Goal: Task Accomplishment & Management: Complete application form

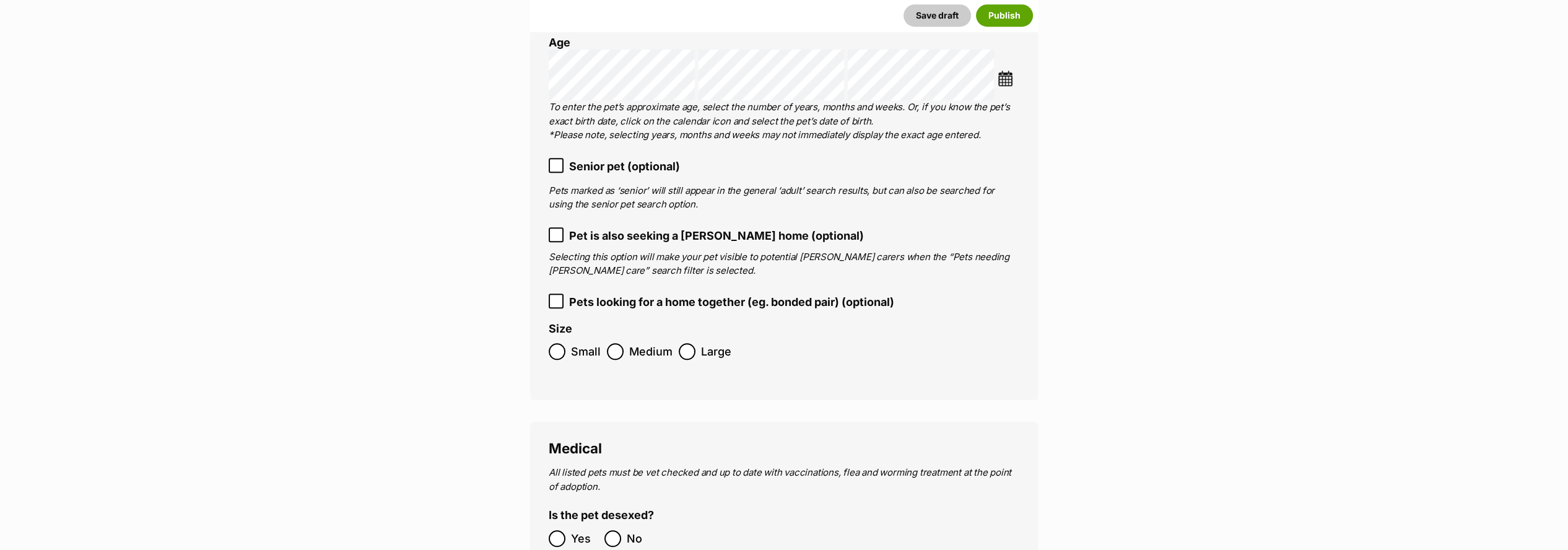
scroll to position [2325, 0]
drag, startPoint x: 554, startPoint y: 128, endPoint x: 573, endPoint y: 152, distance: 30.6
click at [554, 156] on icon at bounding box center [556, 160] width 9 height 9
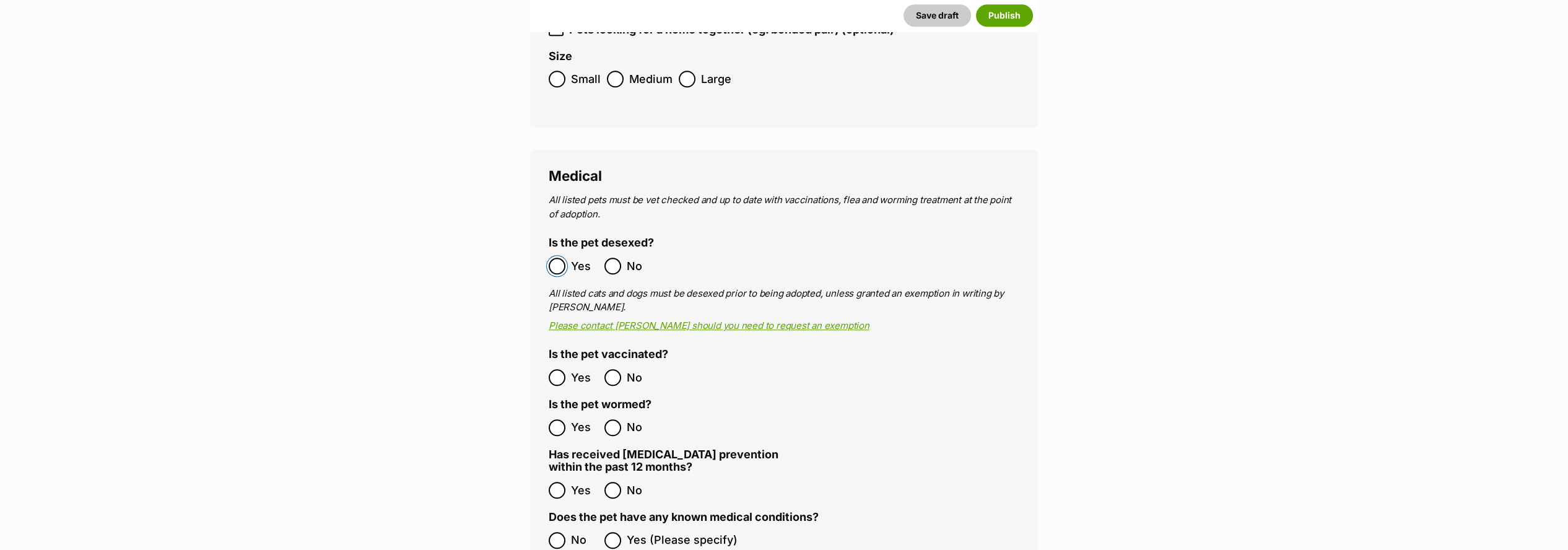
scroll to position [2669, 0]
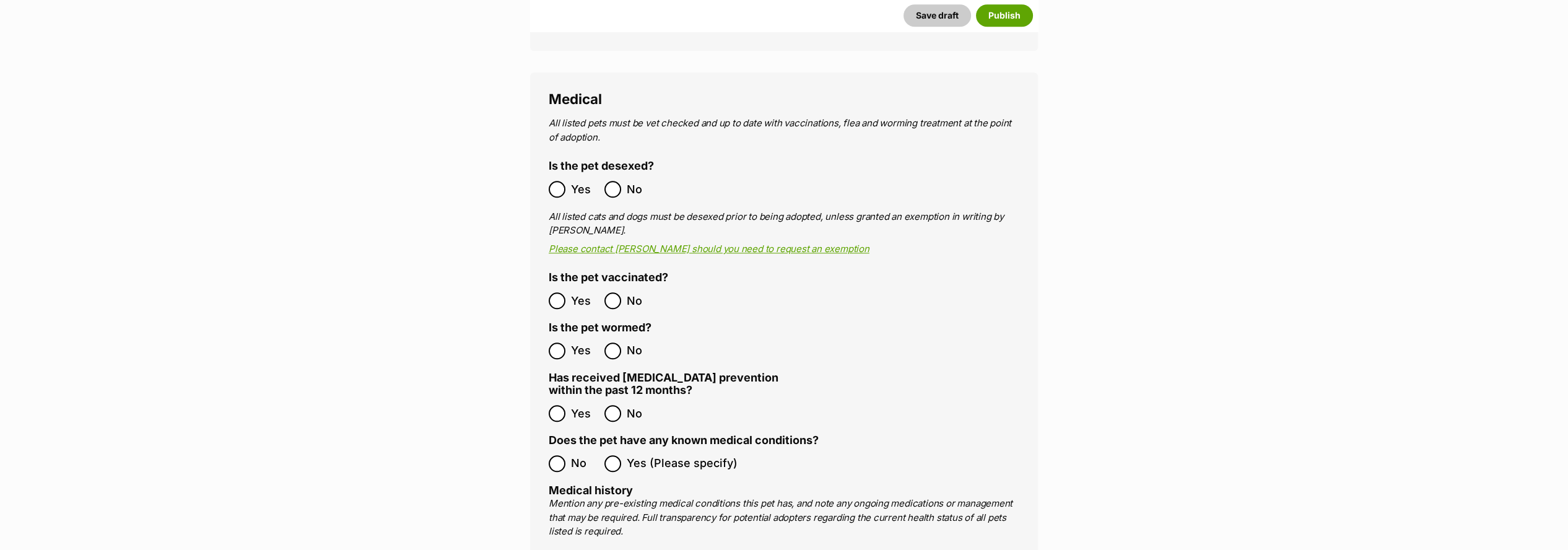
click at [568, 292] on label "Yes" at bounding box center [574, 300] width 50 height 17
click at [557, 399] on ol "Yes No" at bounding box center [666, 414] width 235 height 29
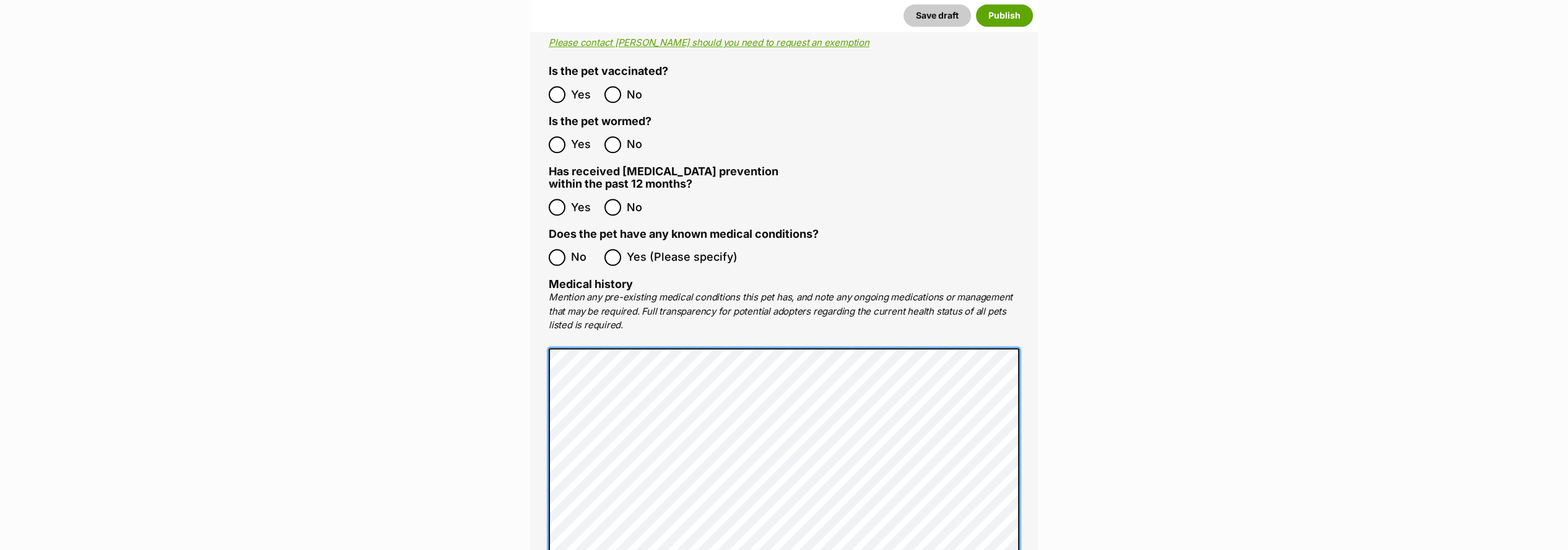
drag, startPoint x: 556, startPoint y: 375, endPoint x: 474, endPoint y: 288, distance: 119.6
click at [467, 294] on main "New listing Listing owner Choose an owner Lisa Green The owner of the pet listi…" at bounding box center [784, 259] width 1568 height 5953
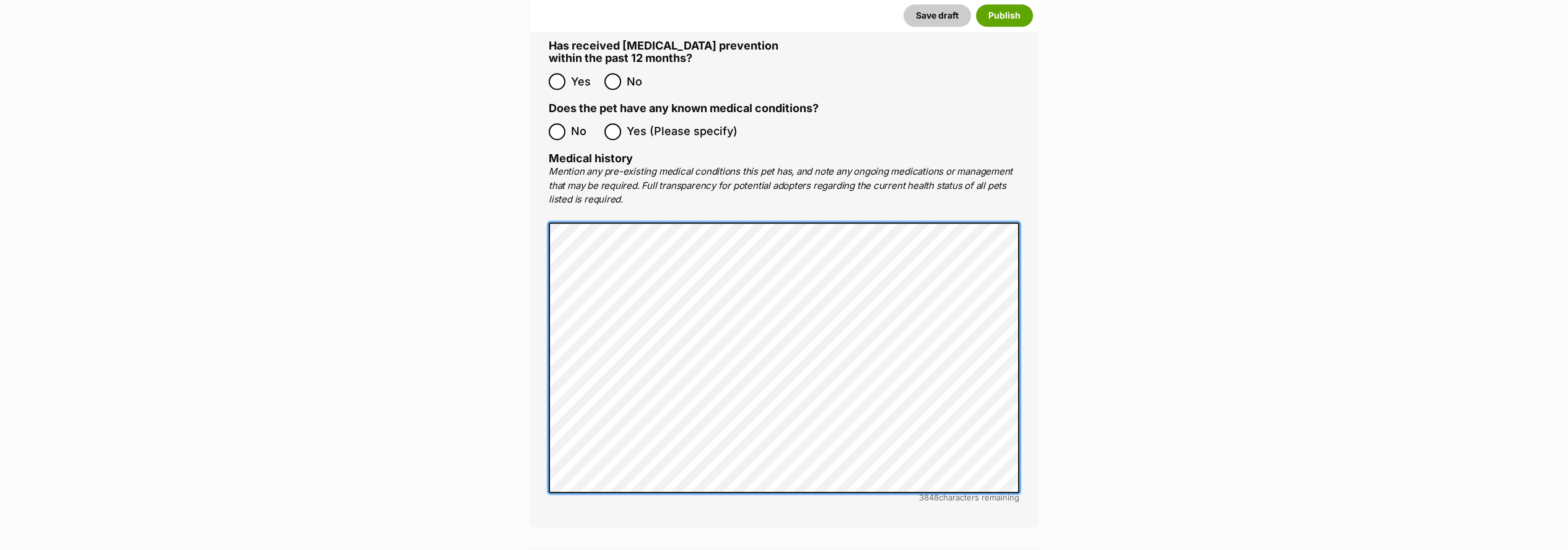
scroll to position [3220, 0]
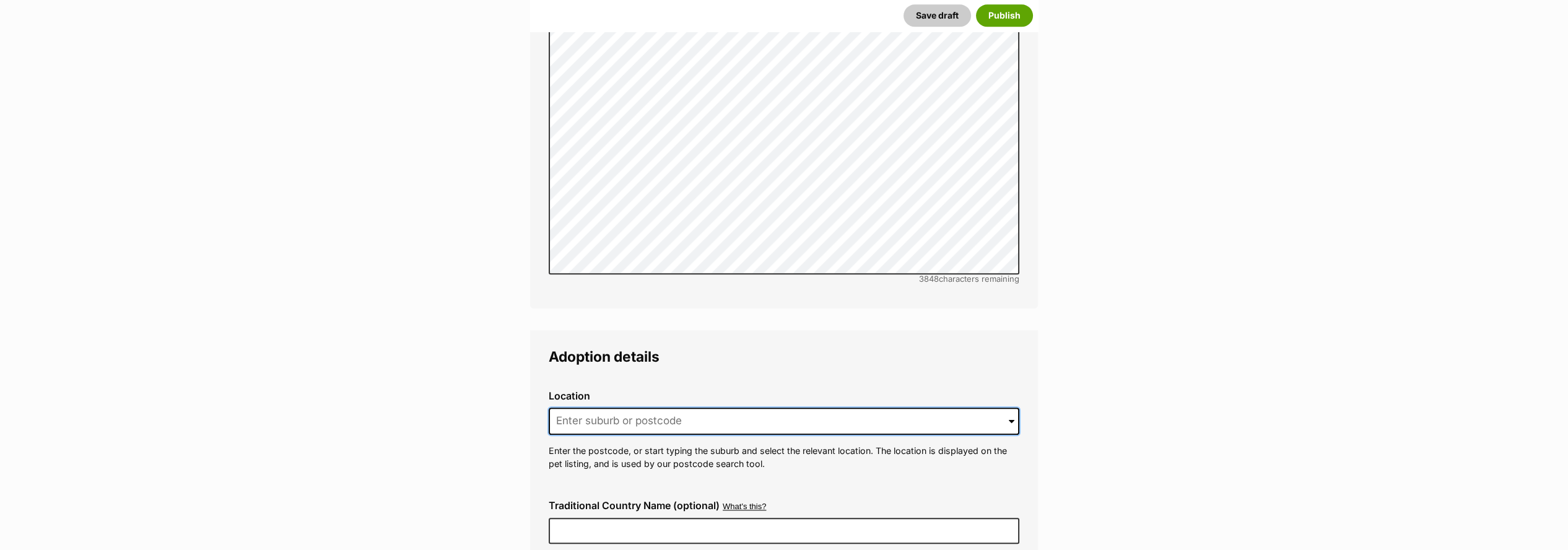
click at [603, 408] on input at bounding box center [784, 421] width 471 height 27
click at [607, 436] on li "Kallangur, Queensland, 4503" at bounding box center [783, 447] width 468 height 24
type input "Kallangur, Queensland, 4503"
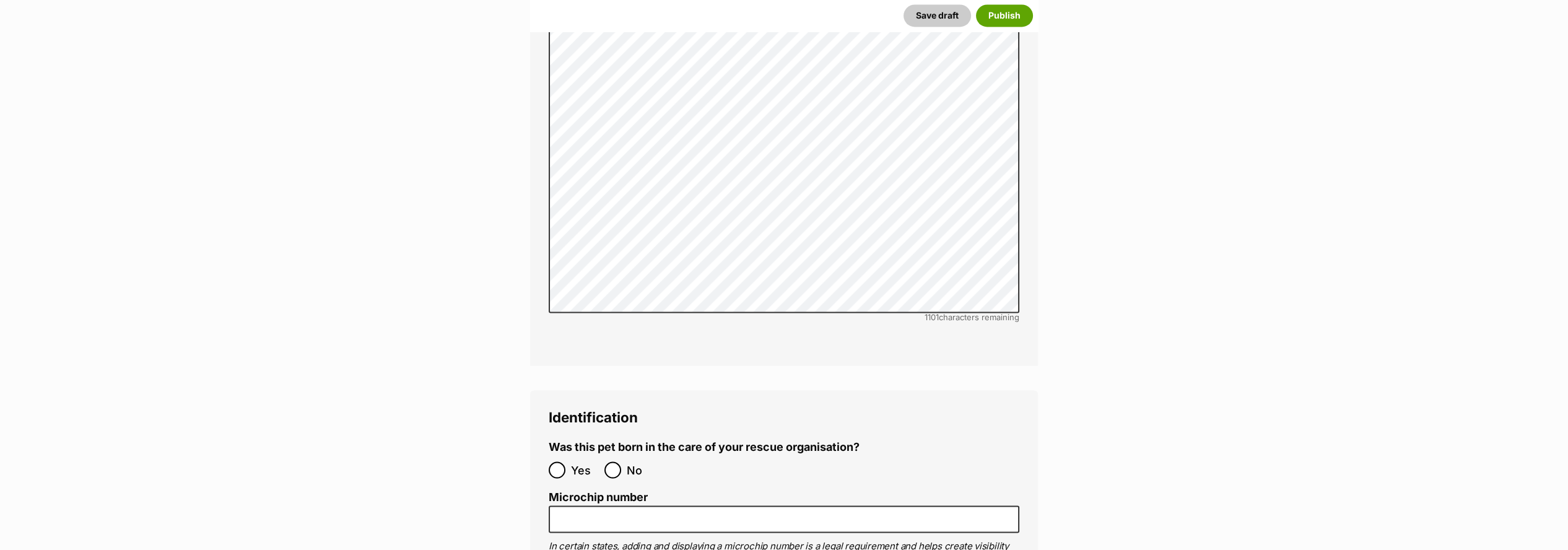
scroll to position [5078, 0]
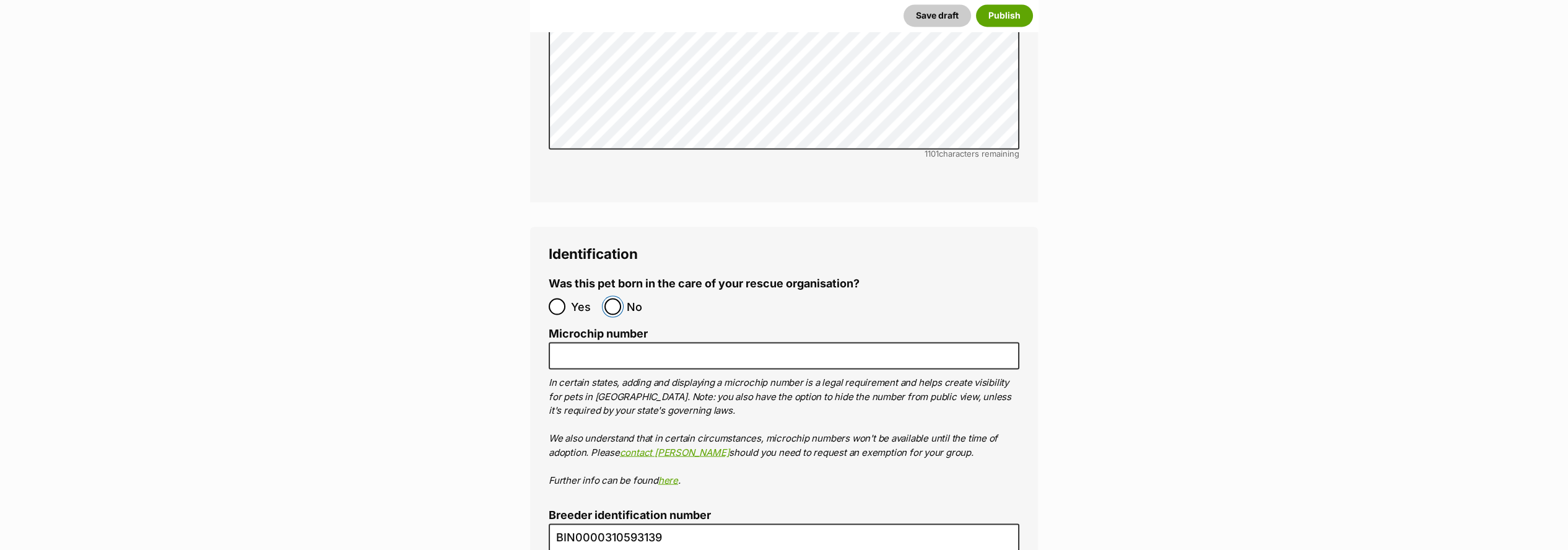
click at [607, 298] on input "No" at bounding box center [613, 306] width 17 height 17
radio input "true"
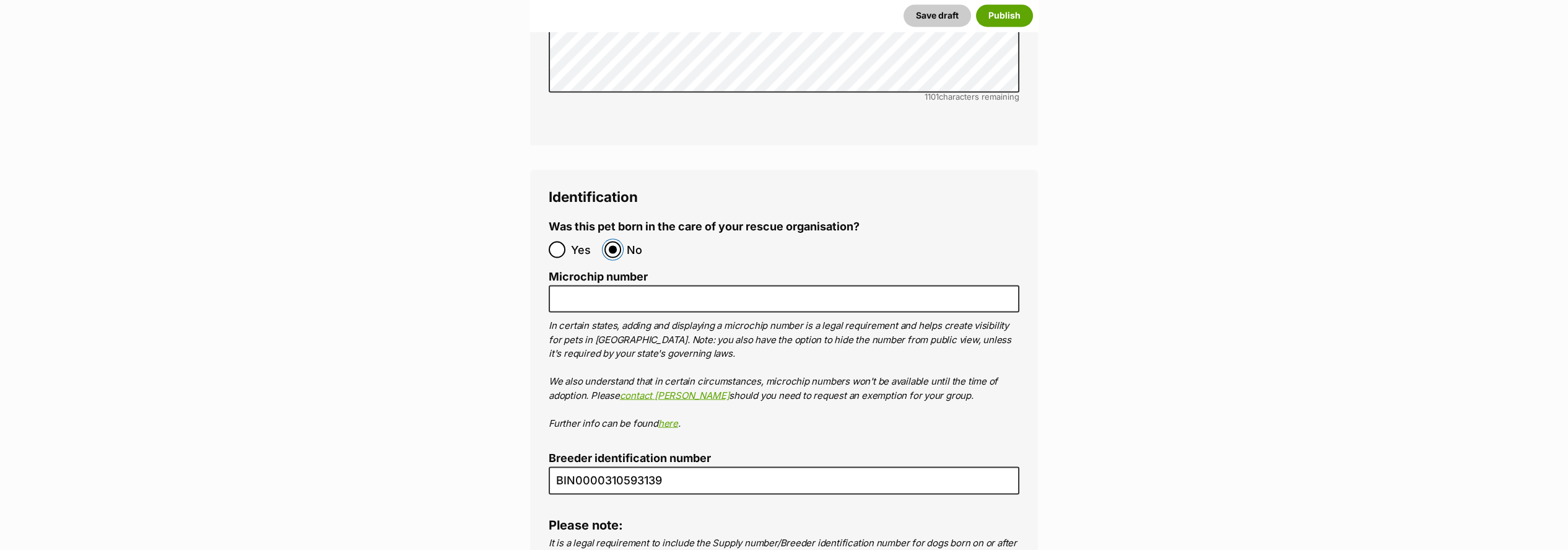
scroll to position [5216, 0]
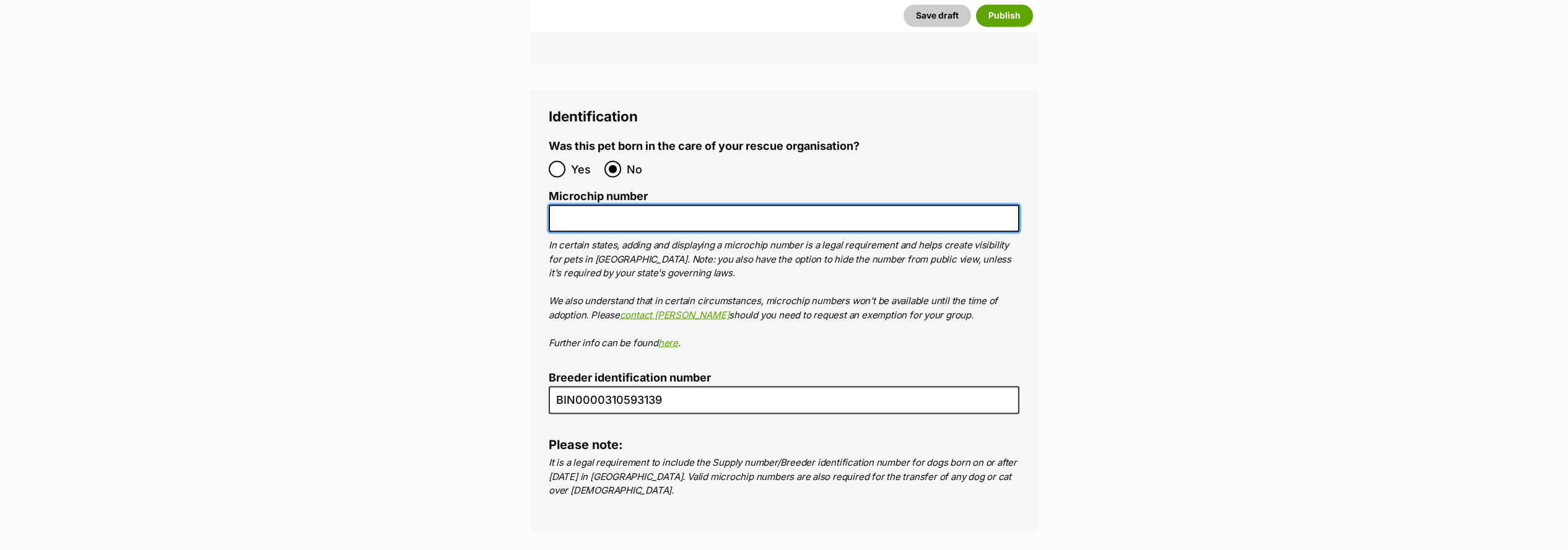
click at [647, 204] on input "Microchip number" at bounding box center [784, 218] width 471 height 28
paste input "991003000012388"
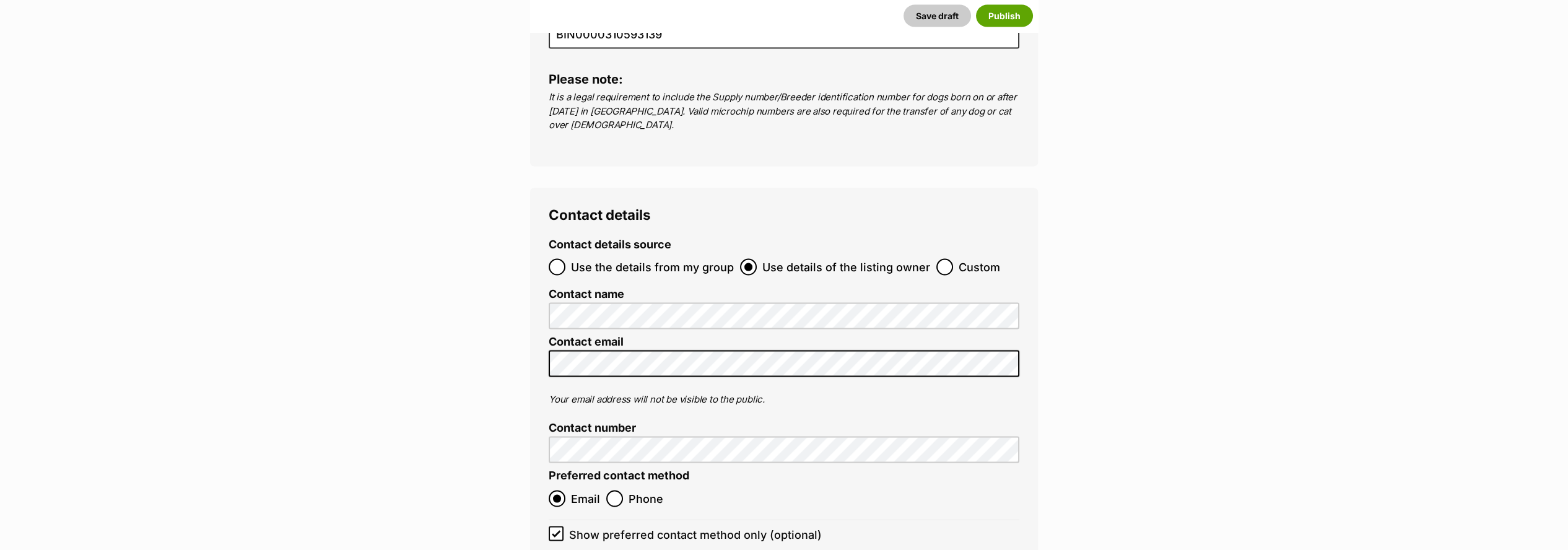
scroll to position [5698, 0]
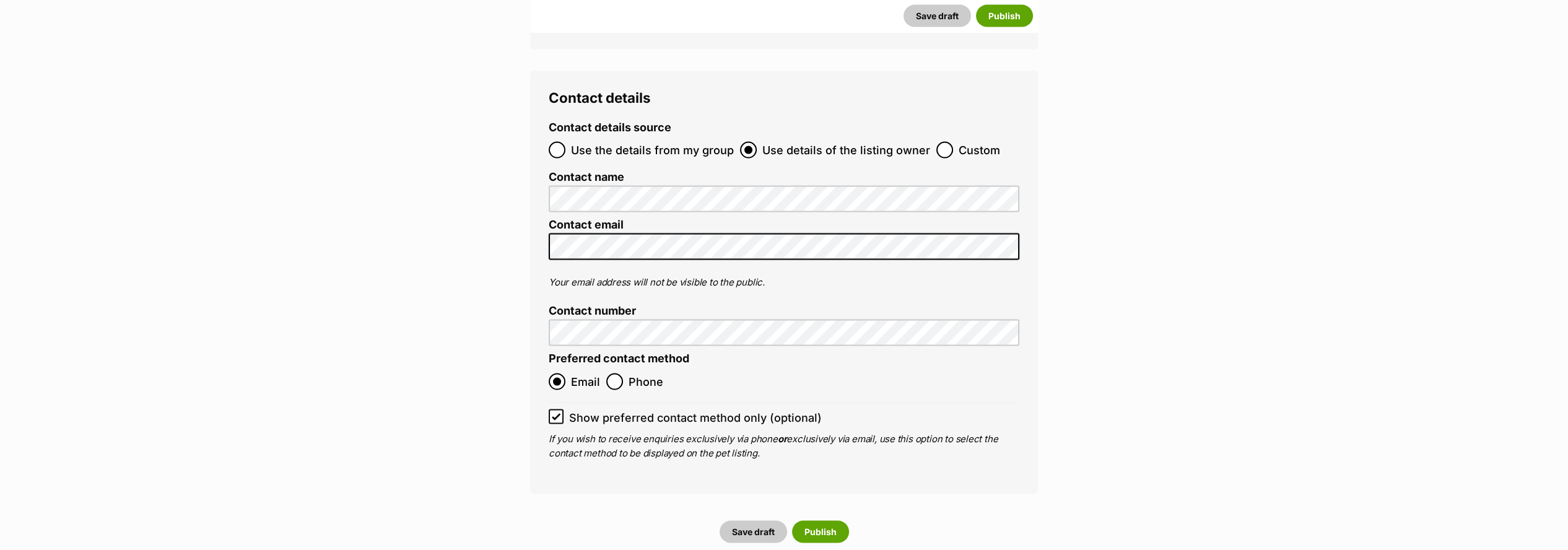
type input "991003000012388"
click at [557, 142] on input "Use the details from my group" at bounding box center [557, 150] width 17 height 17
radio input "true"
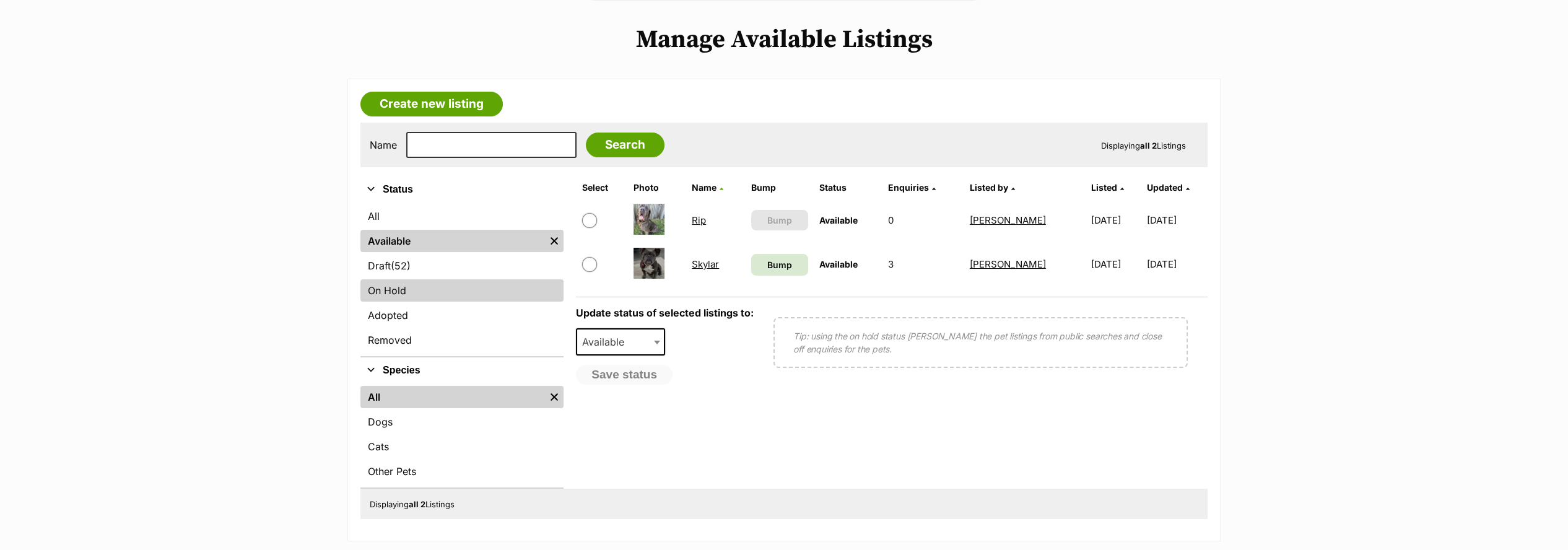
click at [388, 286] on link "On Hold" at bounding box center [461, 291] width 203 height 22
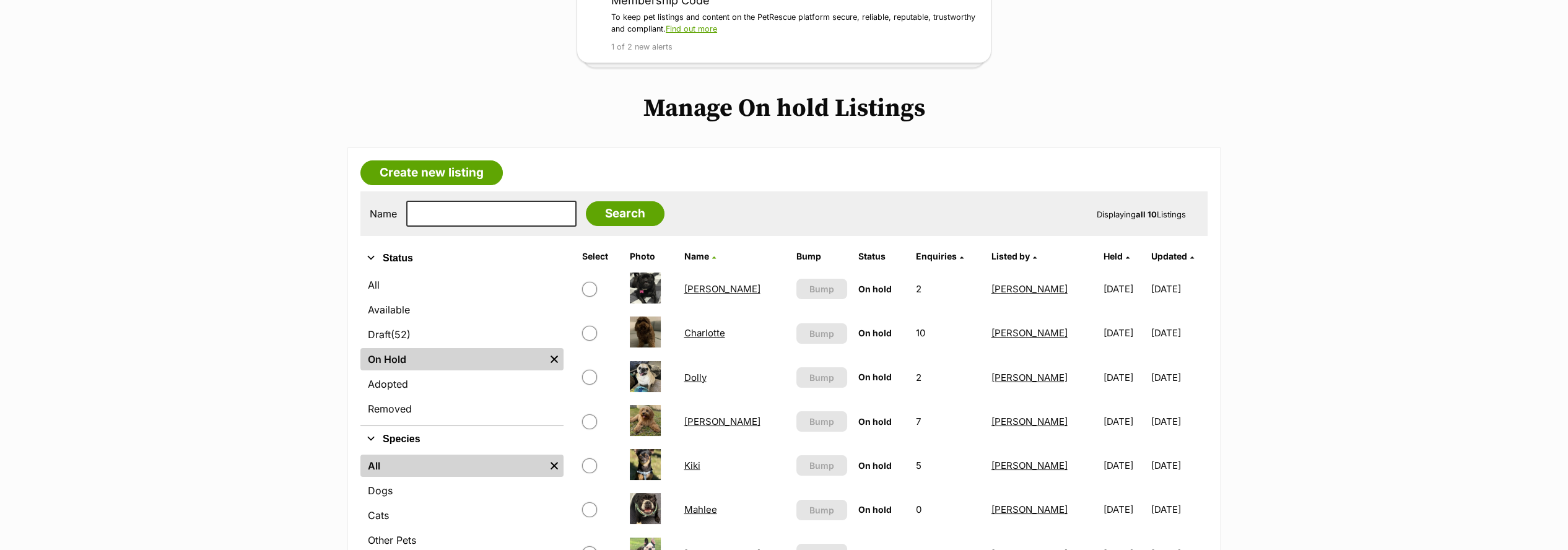
click at [706, 286] on link "[PERSON_NAME]" at bounding box center [722, 289] width 76 height 12
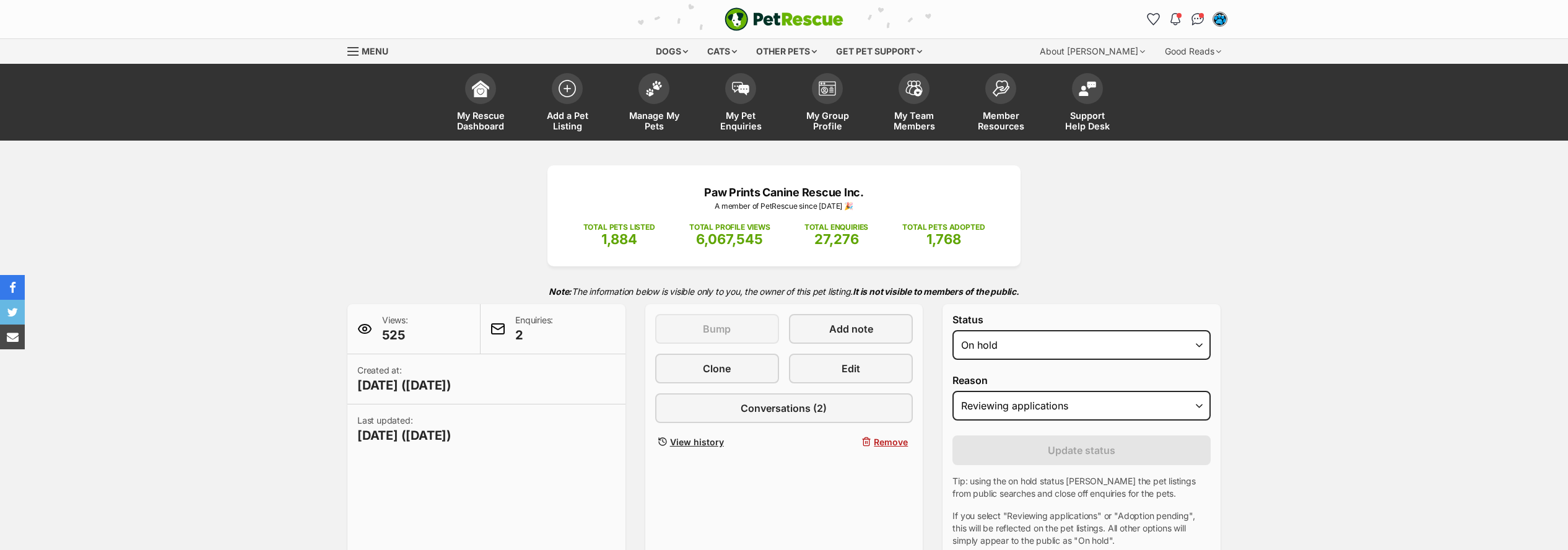
click at [878, 367] on link "Edit" at bounding box center [851, 368] width 124 height 30
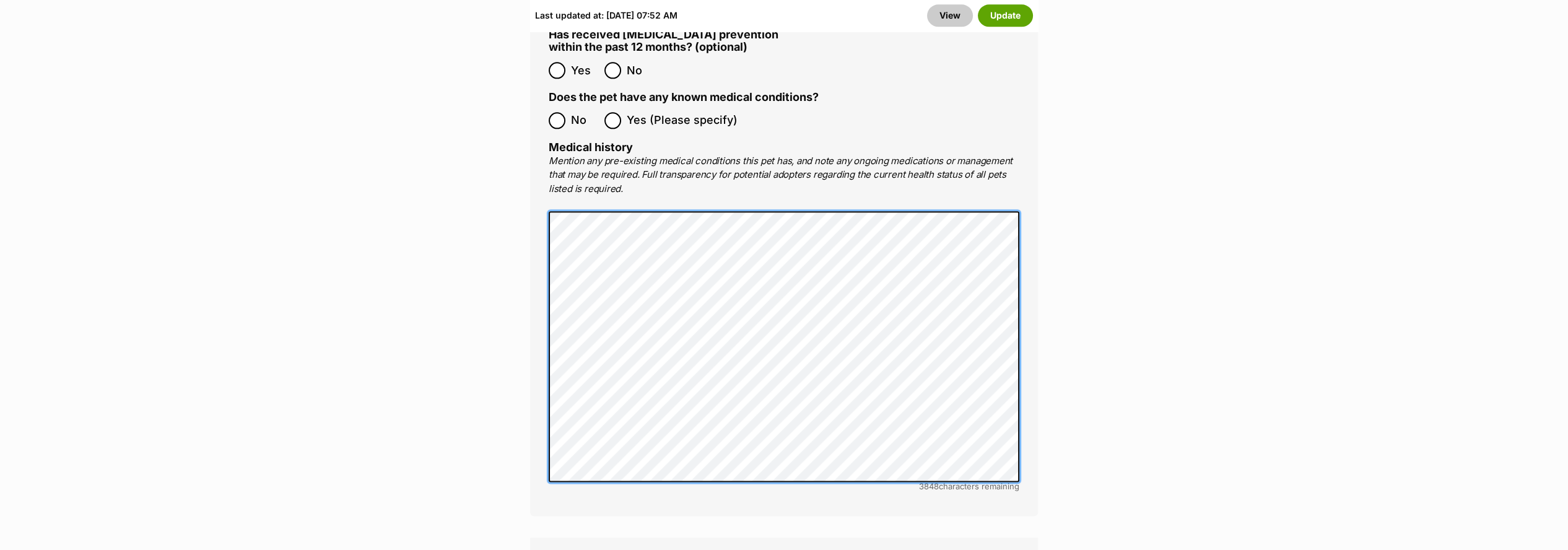
scroll to position [3786, 0]
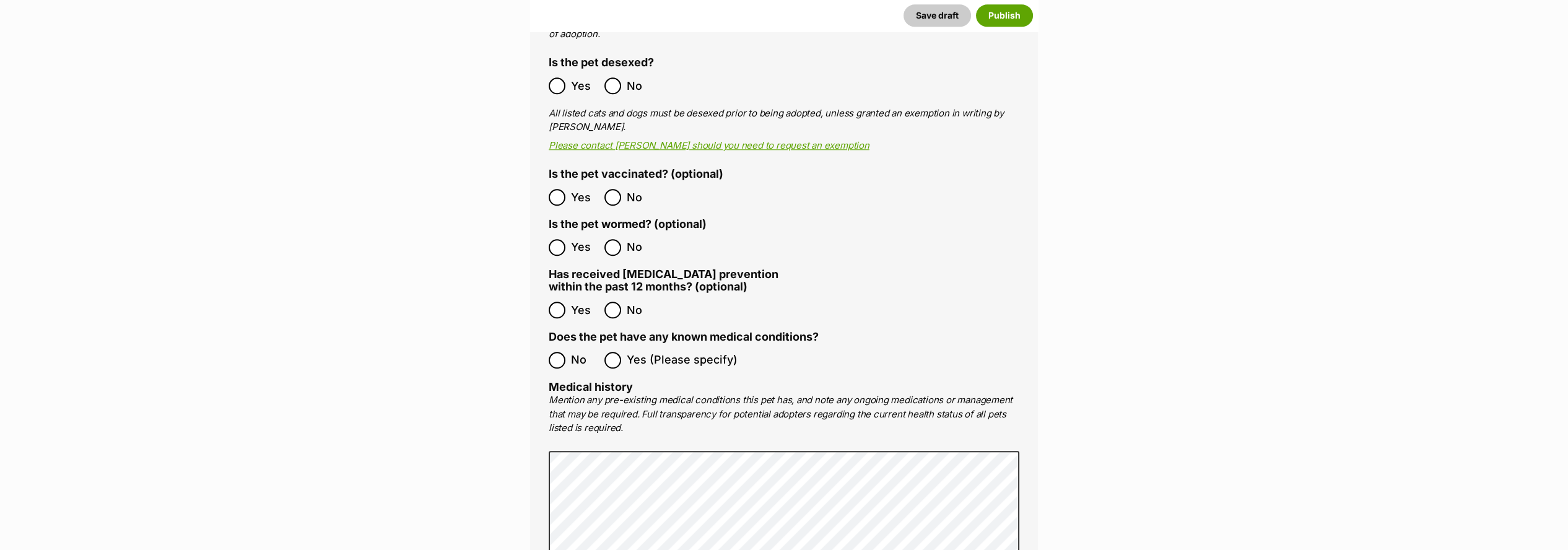
scroll to position [2891, 0]
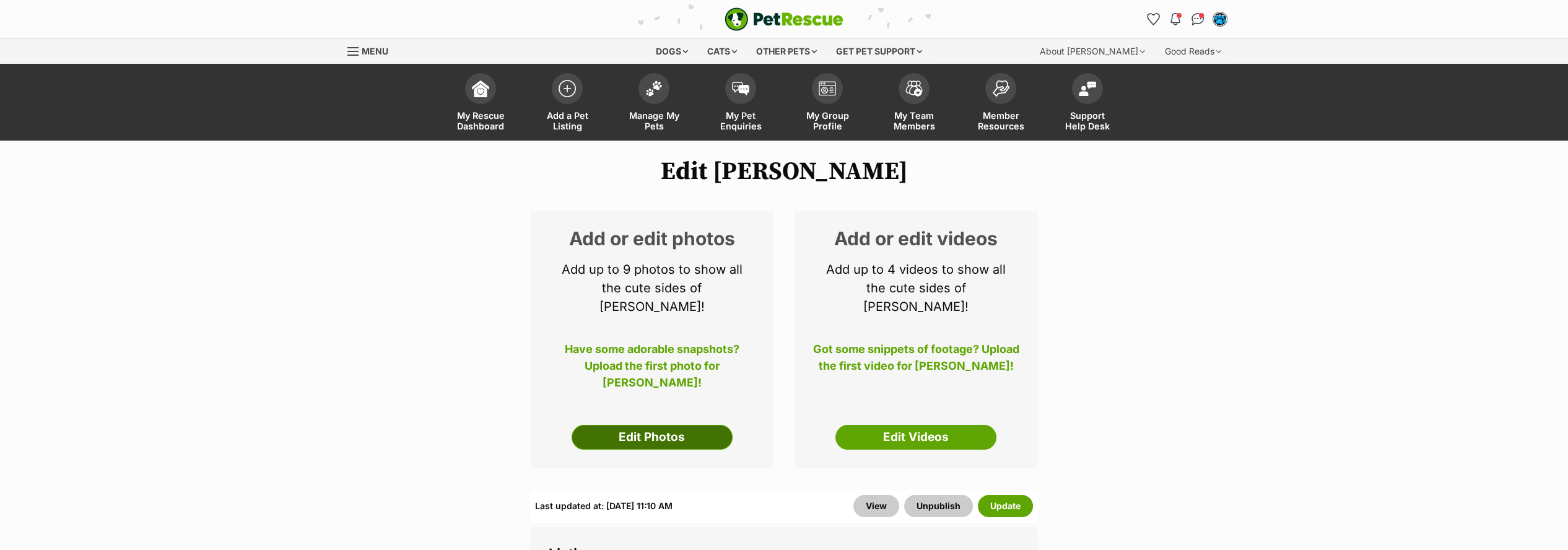
click at [651, 425] on link "Edit Photos" at bounding box center [652, 437] width 161 height 25
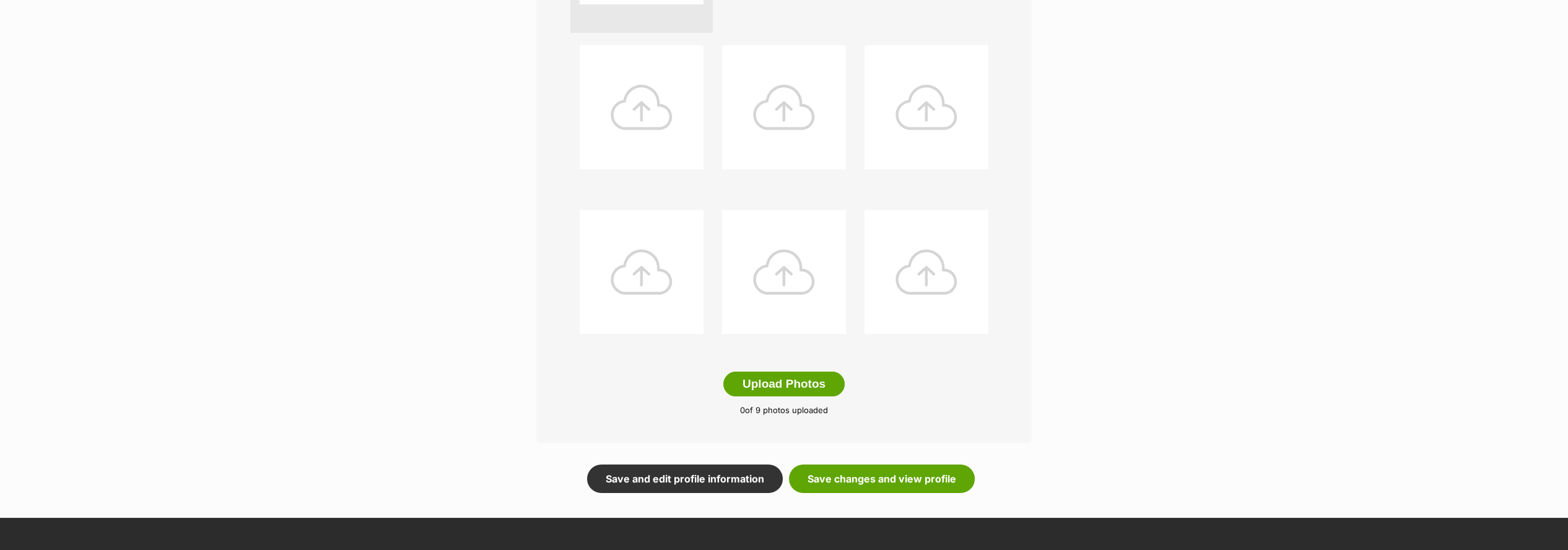
scroll to position [481, 0]
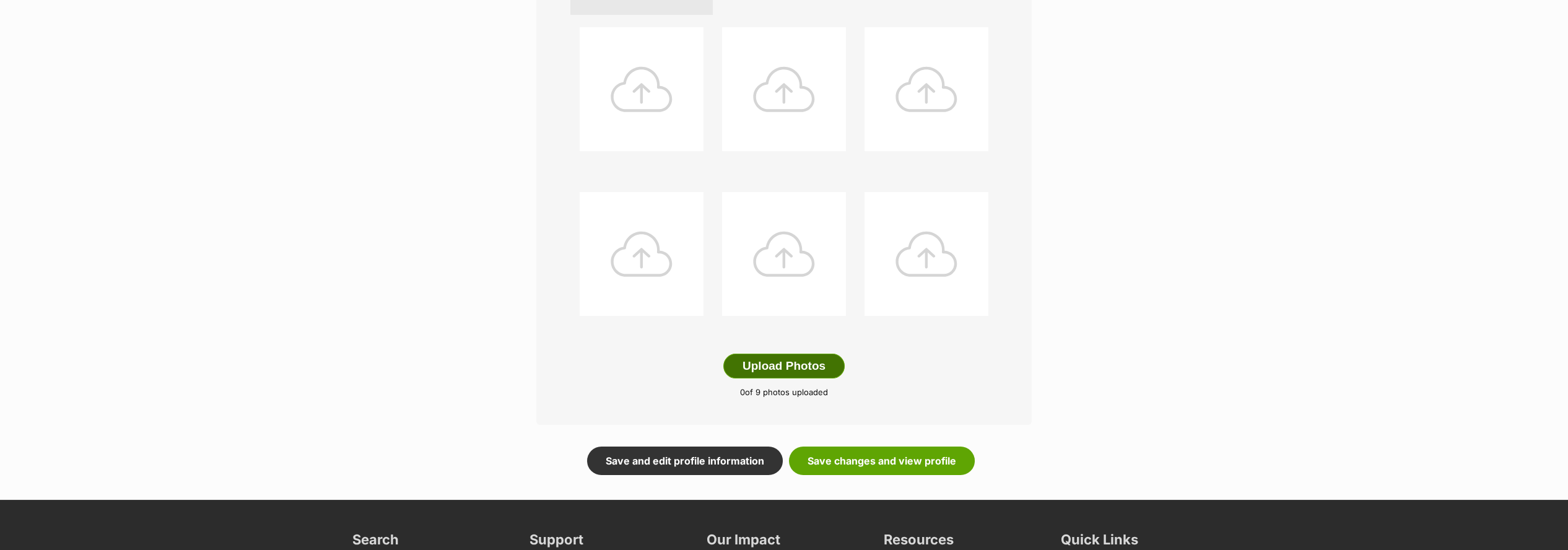
click at [756, 356] on button "Upload Photos" at bounding box center [784, 366] width 122 height 25
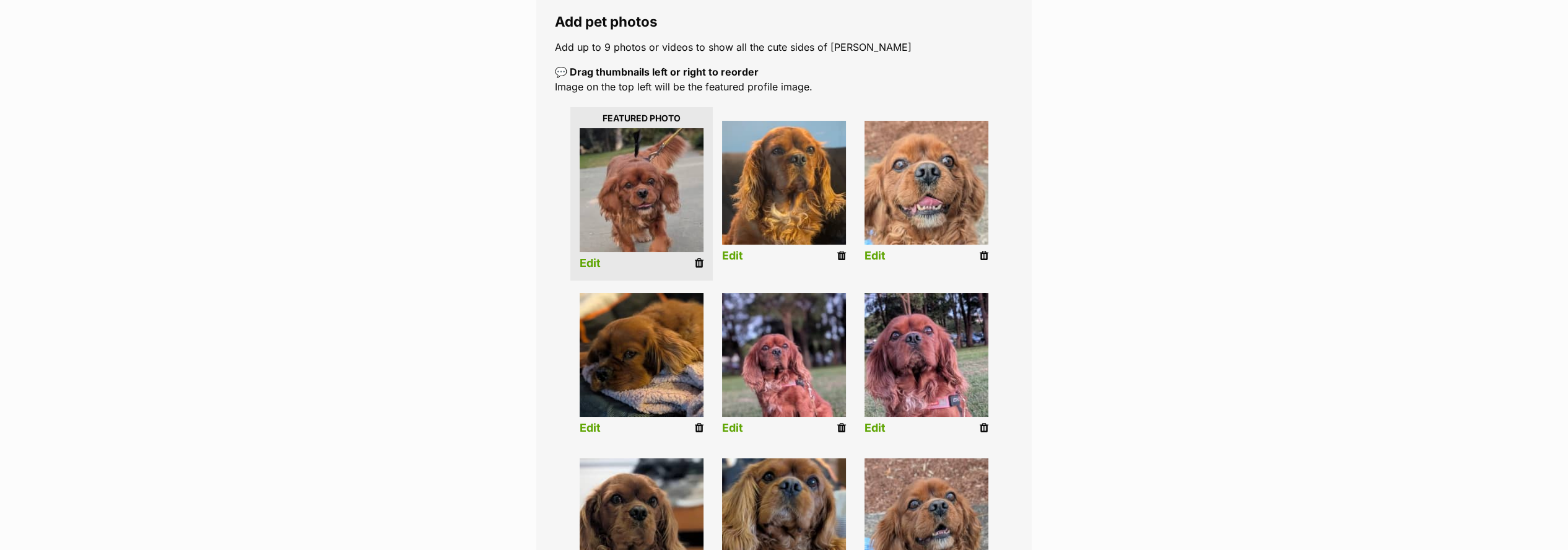
scroll to position [207, 0]
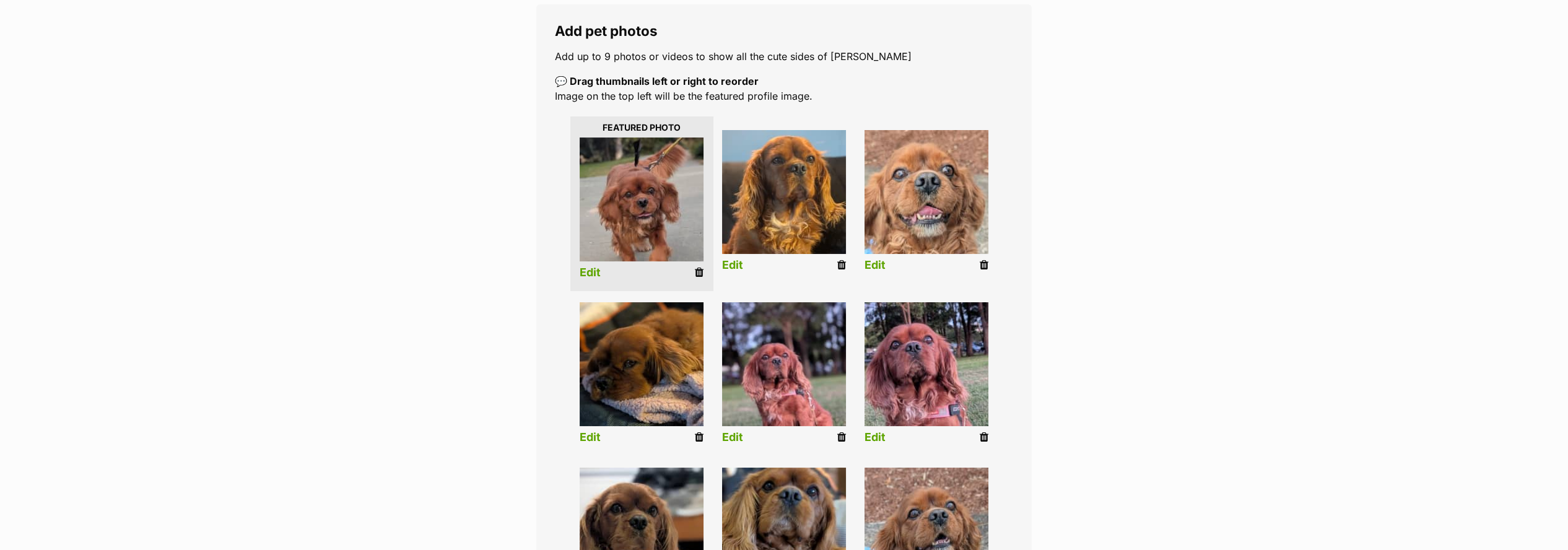
click at [587, 267] on link "Edit" at bounding box center [590, 273] width 21 height 13
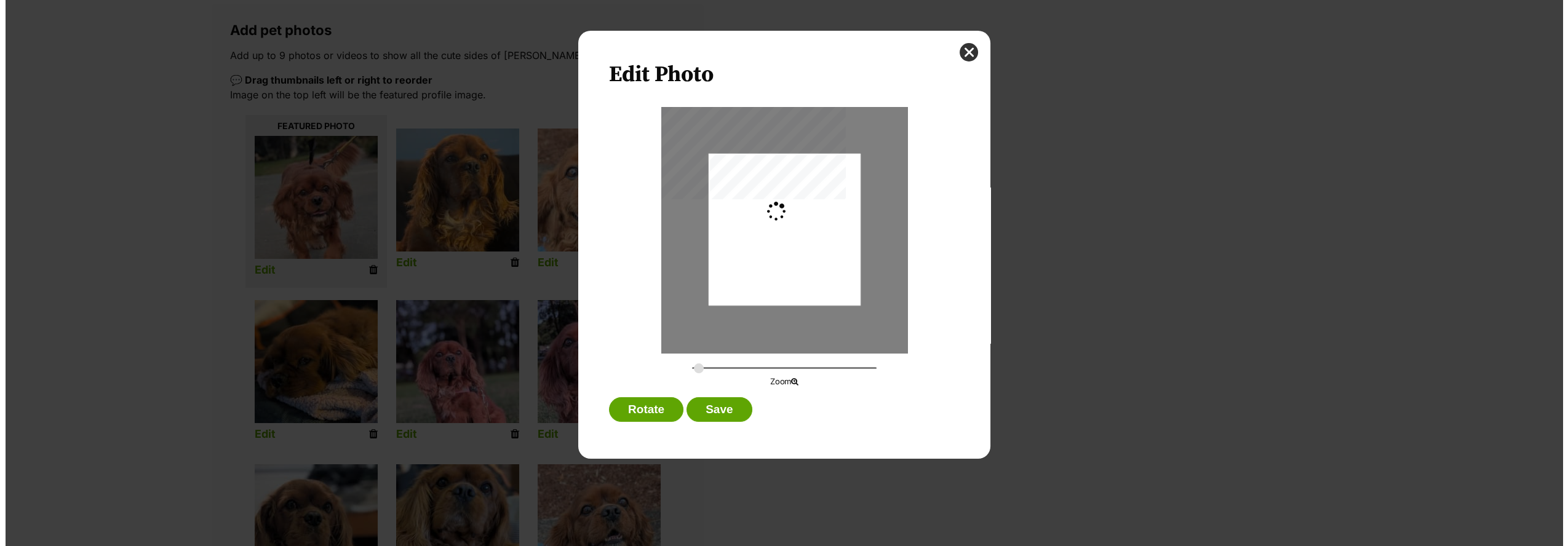
scroll to position [0, 0]
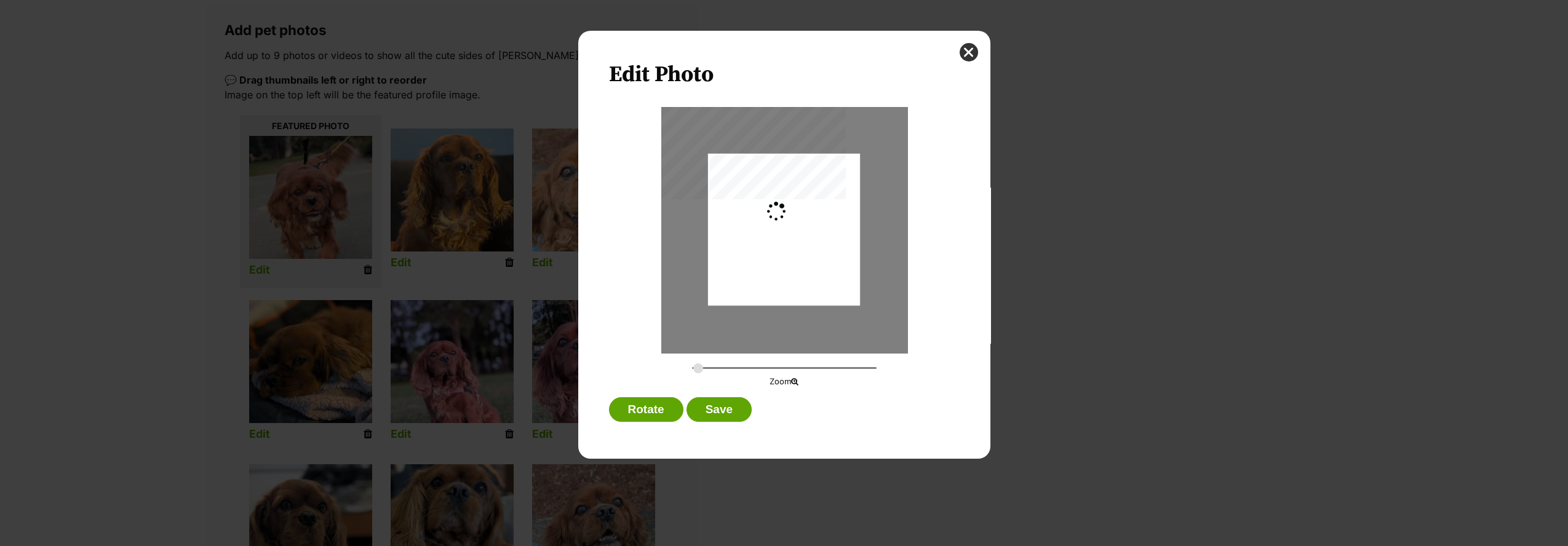
type input "0.2744"
click at [749, 243] on div "Dialog Window - Close (Press escape to close)" at bounding box center [784, 230] width 152 height 233
click at [729, 405] on button "Save" at bounding box center [719, 410] width 65 height 25
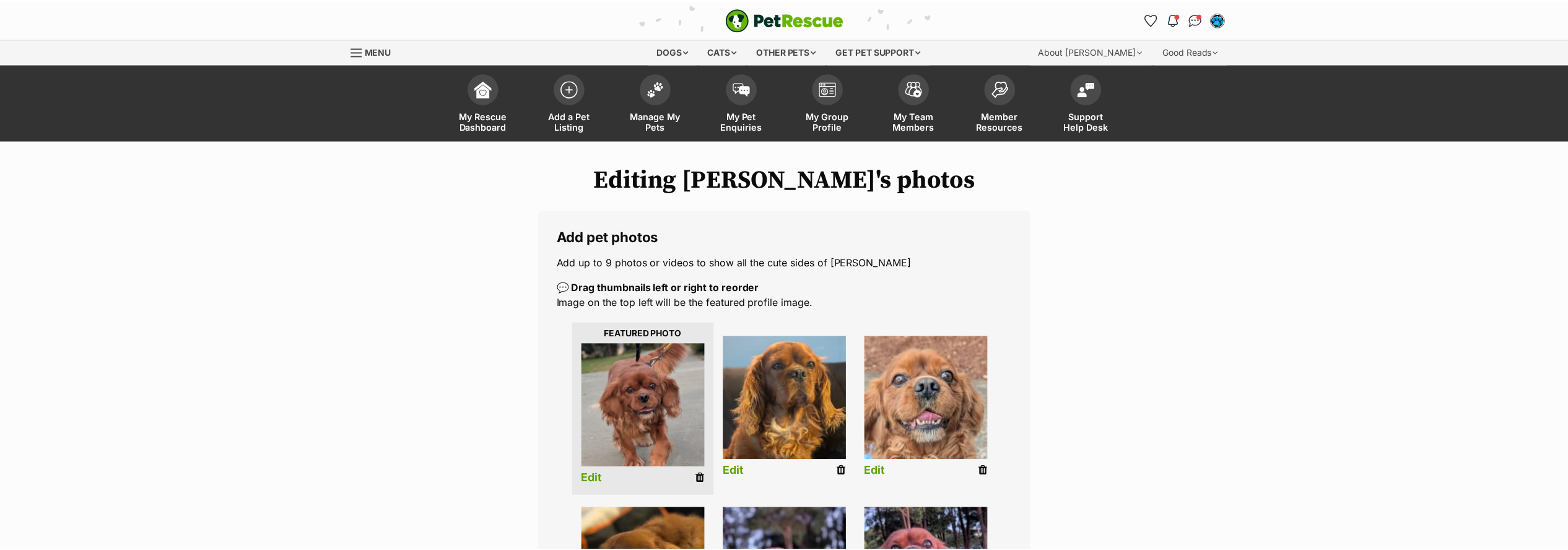
scroll to position [207, 0]
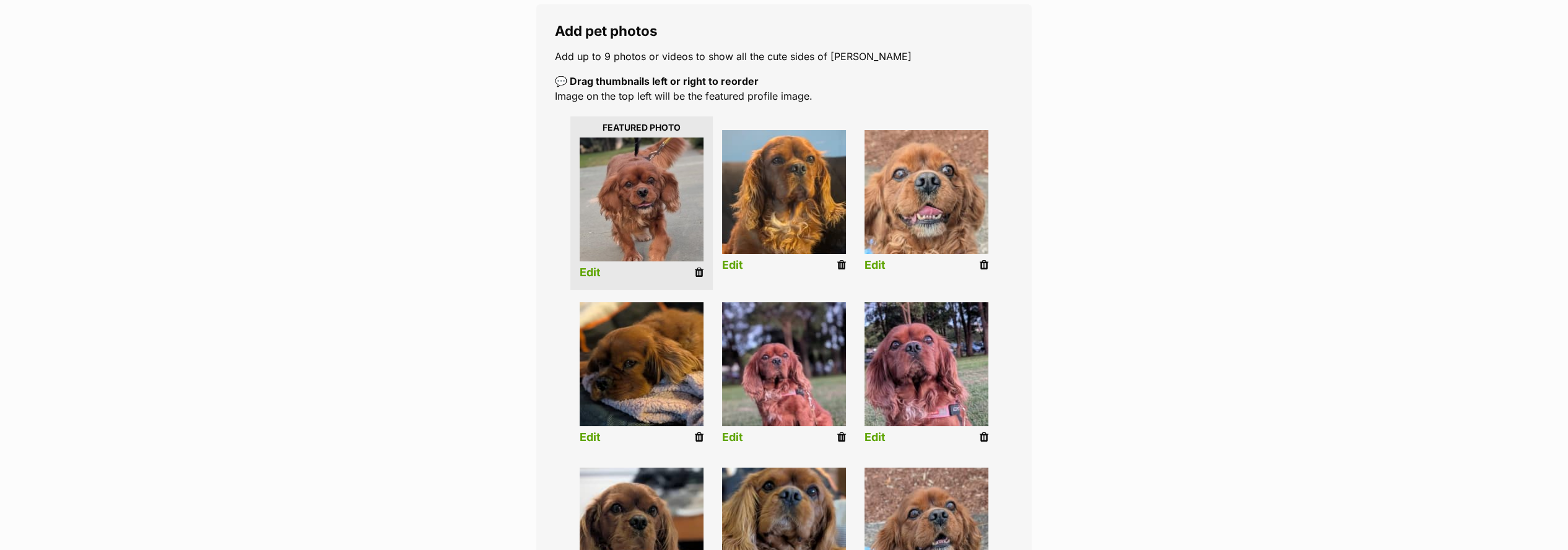
click at [725, 267] on link "Edit" at bounding box center [732, 266] width 21 height 13
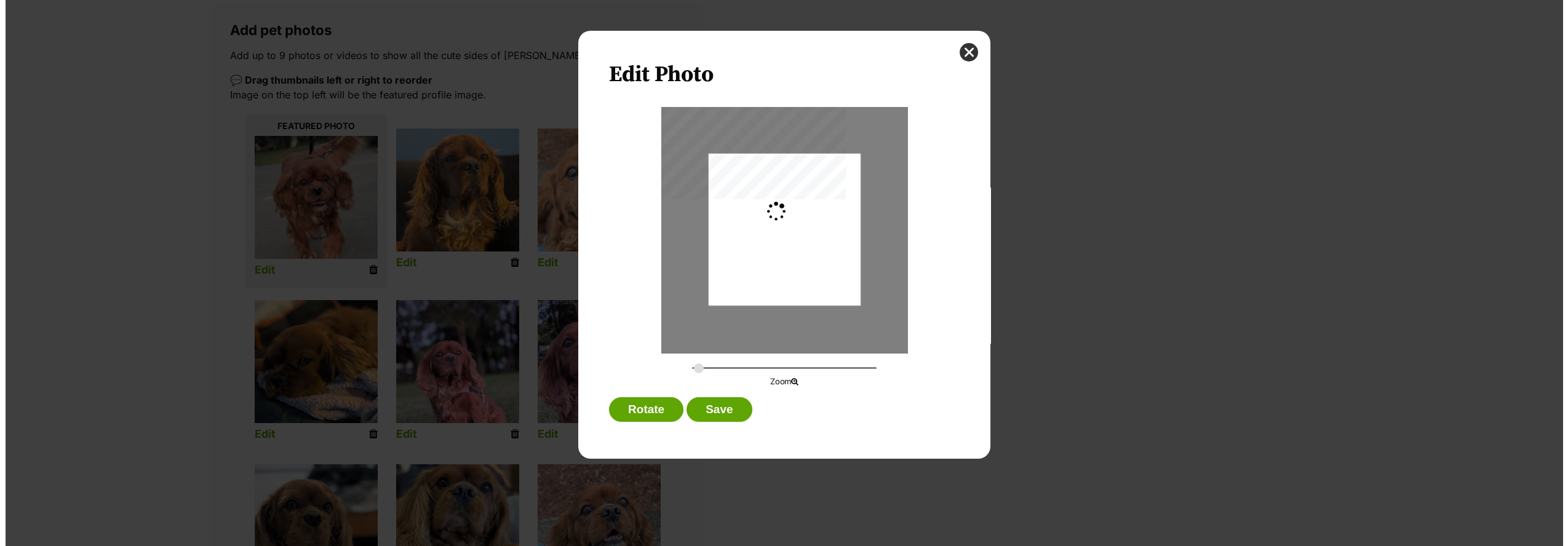
scroll to position [0, 0]
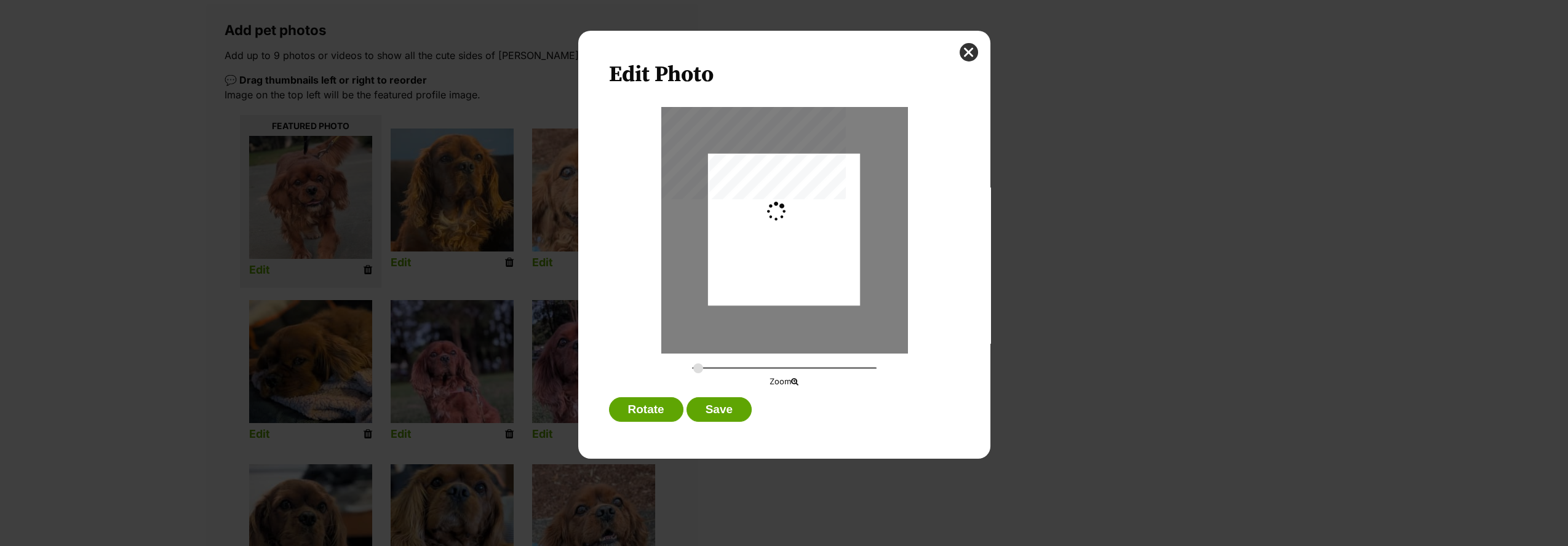
type input "0.2744"
drag, startPoint x: 783, startPoint y: 257, endPoint x: 778, endPoint y: 308, distance: 51.2
click at [778, 308] on div "Dialog Window - Close (Press escape to close)" at bounding box center [784, 280] width 152 height 270
drag, startPoint x: 744, startPoint y: 398, endPoint x: 737, endPoint y: 401, distance: 7.6
click at [741, 399] on div "Rotate Save" at bounding box center [785, 413] width 351 height 31
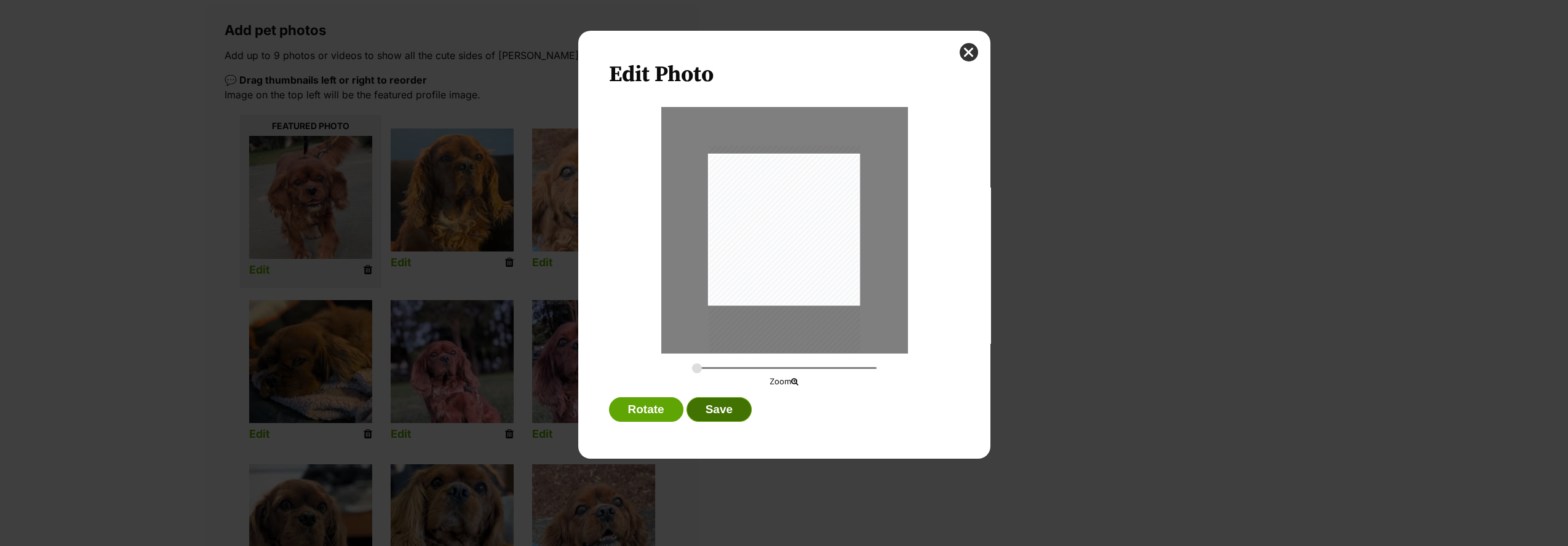
click at [736, 401] on button "Save" at bounding box center [719, 410] width 65 height 25
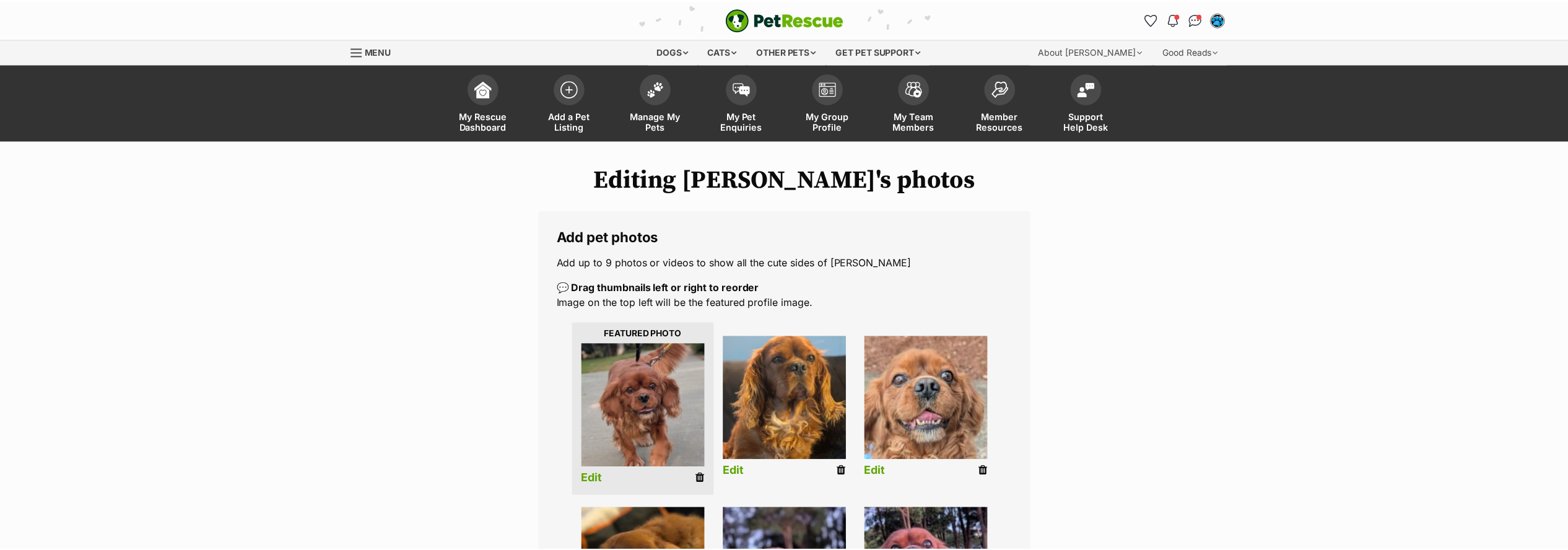
scroll to position [207, 0]
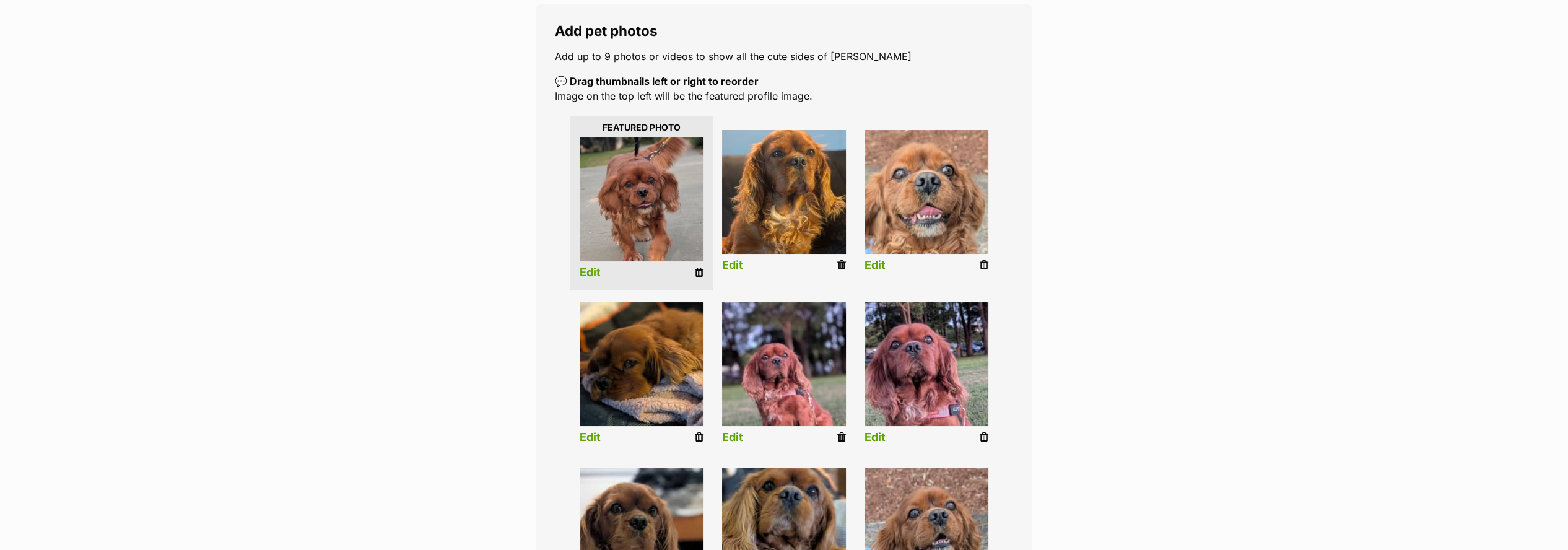
click at [868, 270] on link "Edit" at bounding box center [875, 266] width 21 height 13
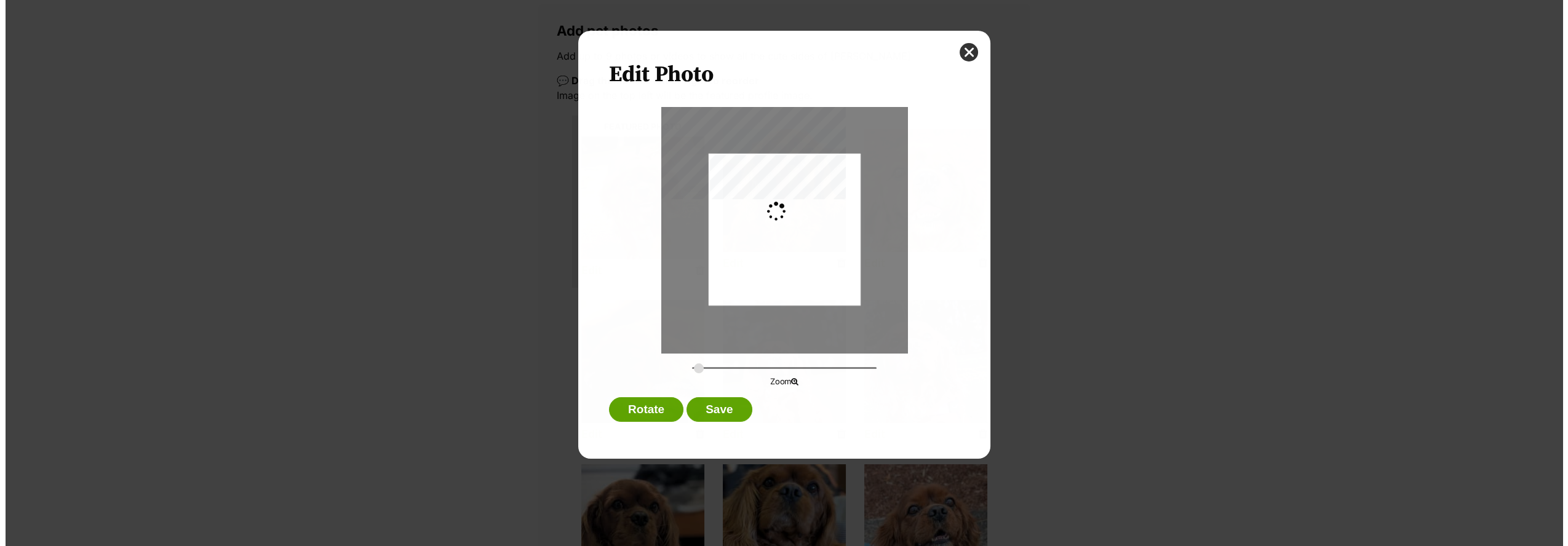
scroll to position [0, 0]
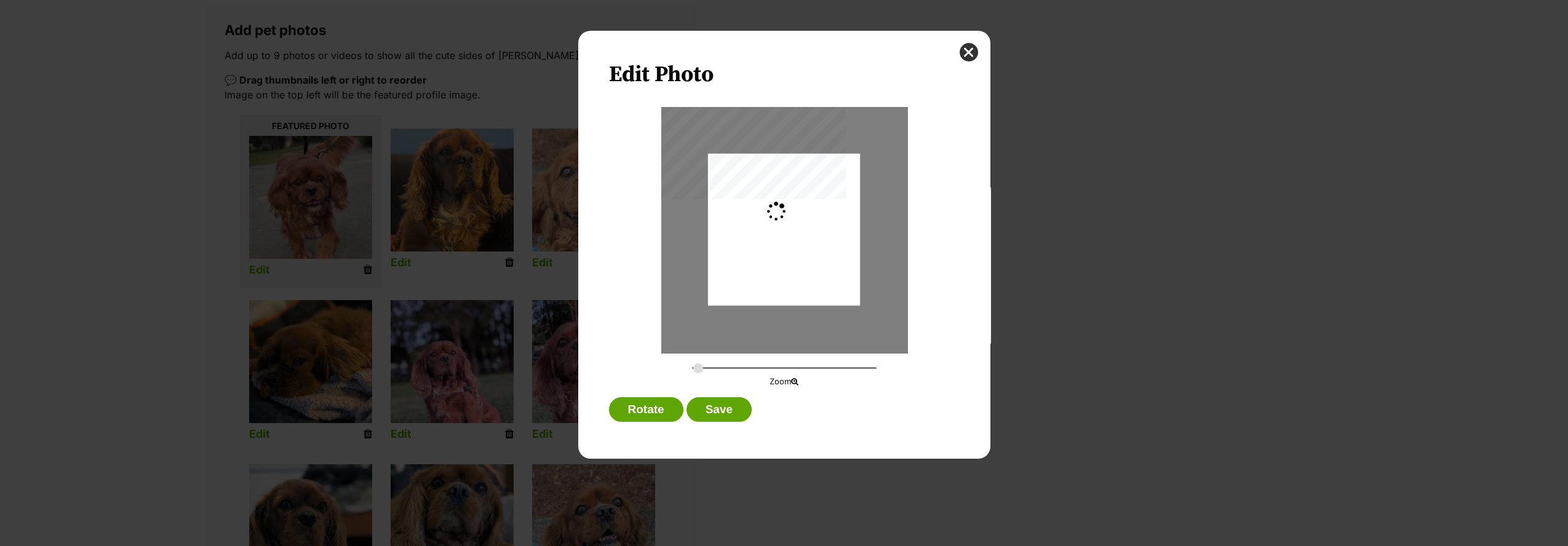
type input "0.2744"
drag, startPoint x: 829, startPoint y: 268, endPoint x: 828, endPoint y: 275, distance: 7.1
click at [828, 275] on div "Dialog Window - Close (Press escape to close)" at bounding box center [784, 236] width 152 height 270
click at [724, 406] on button "Save" at bounding box center [719, 410] width 65 height 25
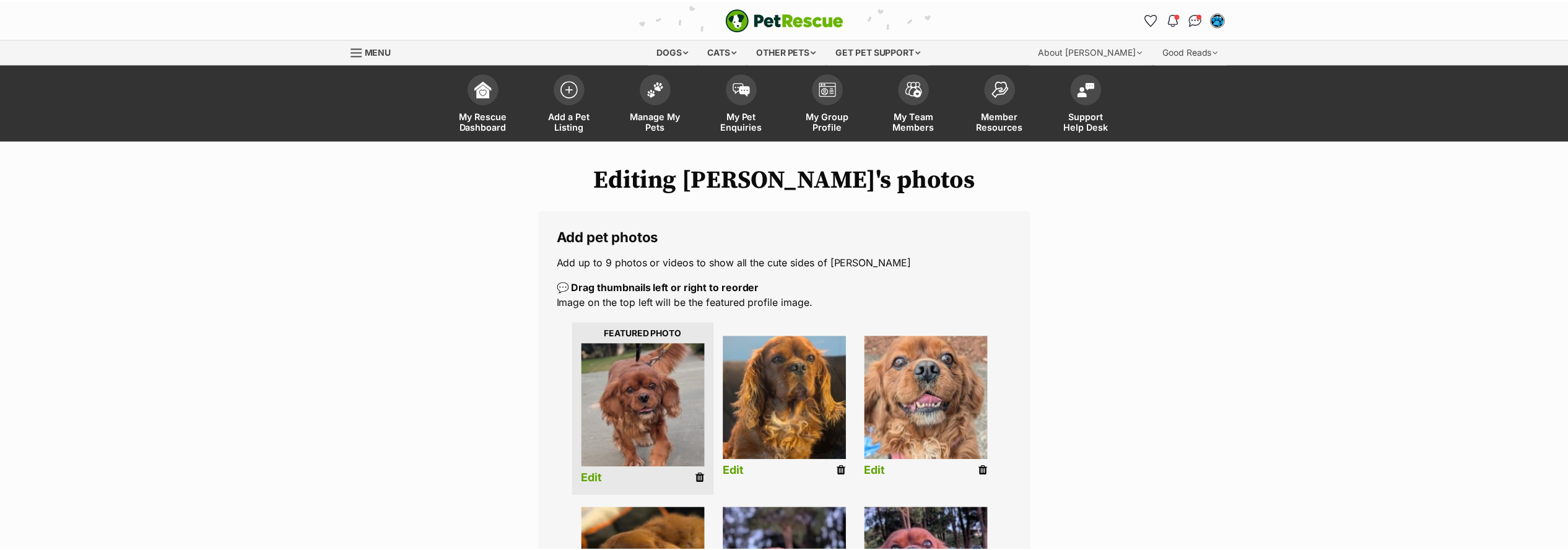
scroll to position [207, 0]
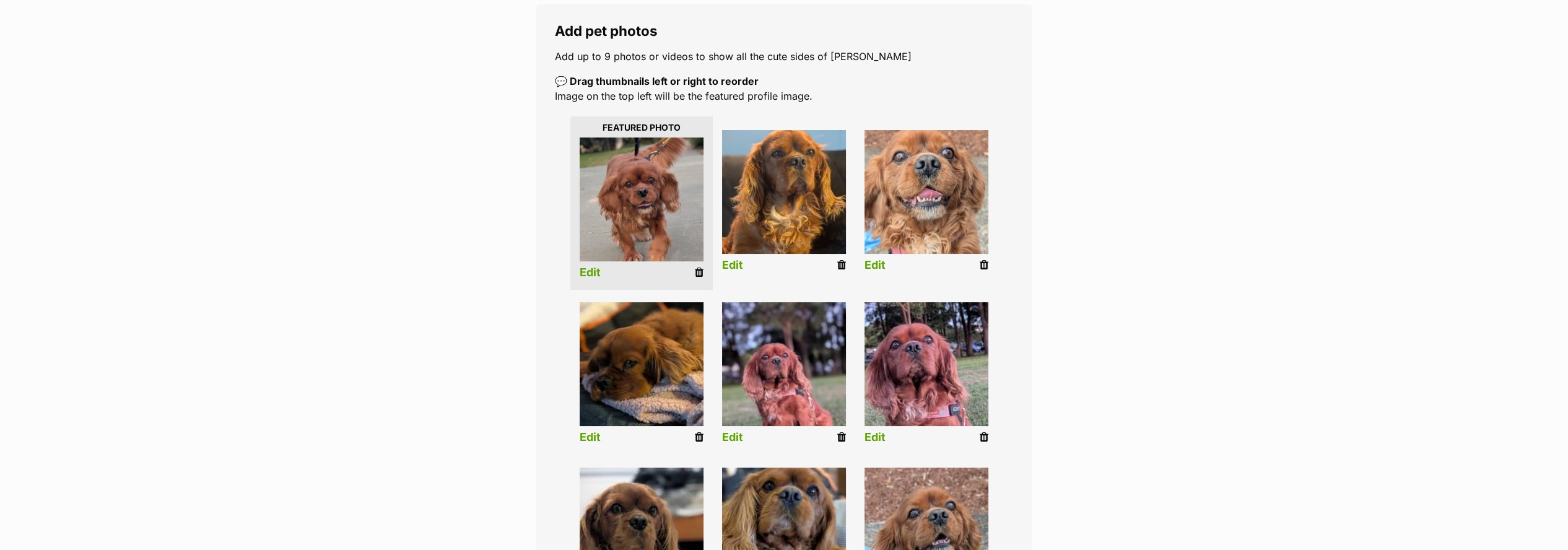
click at [734, 441] on link "Edit" at bounding box center [732, 438] width 21 height 13
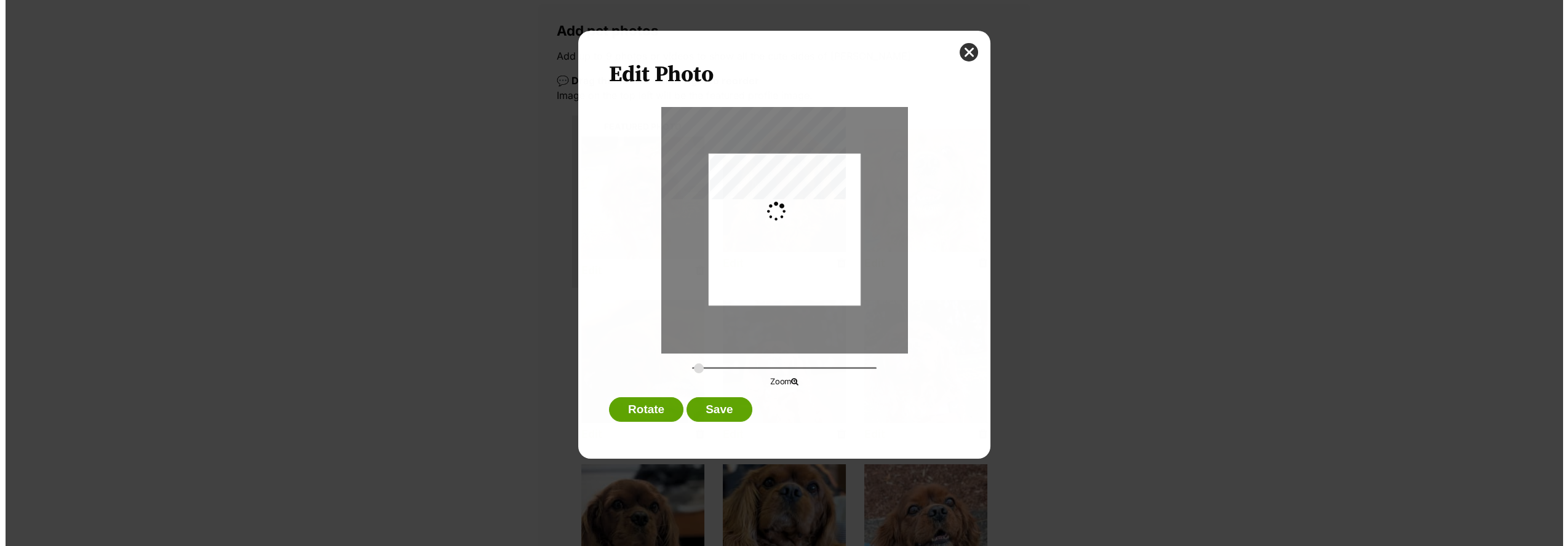
scroll to position [0, 0]
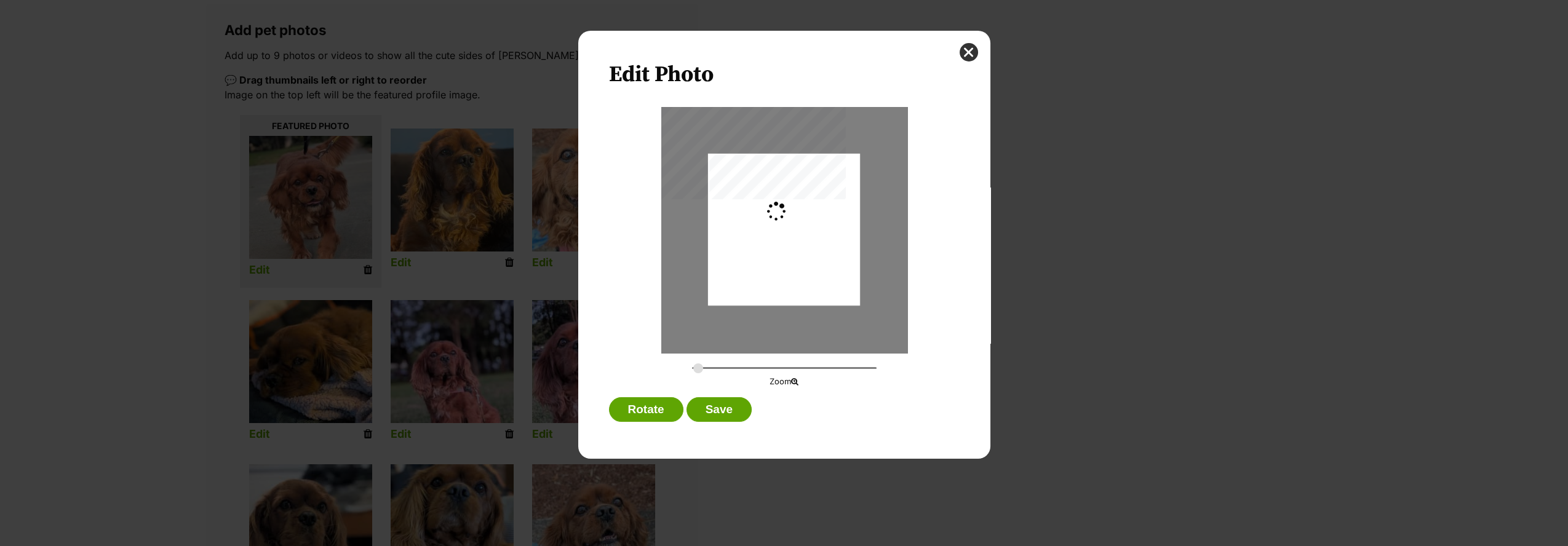
type input "0.2744"
drag, startPoint x: 777, startPoint y: 266, endPoint x: 781, endPoint y: 238, distance: 28.3
click at [781, 238] on div "Dialog Window - Close (Press escape to close)" at bounding box center [784, 203] width 152 height 270
click at [724, 401] on button "Save" at bounding box center [719, 410] width 65 height 25
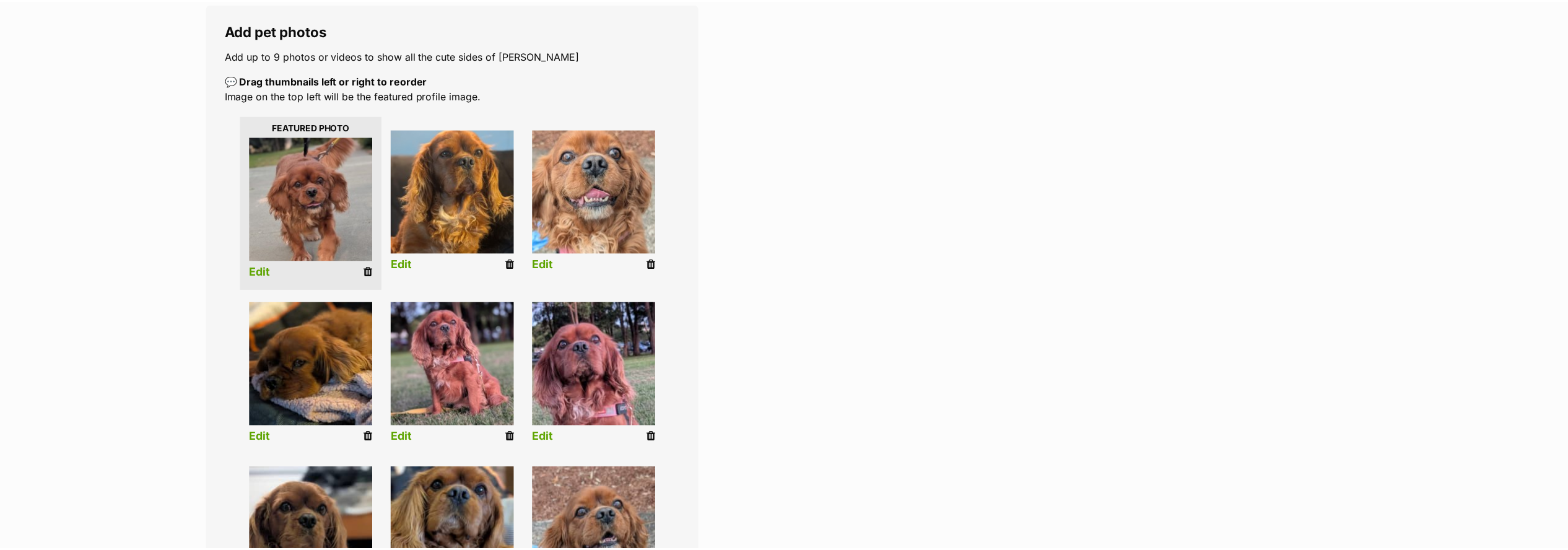
scroll to position [207, 0]
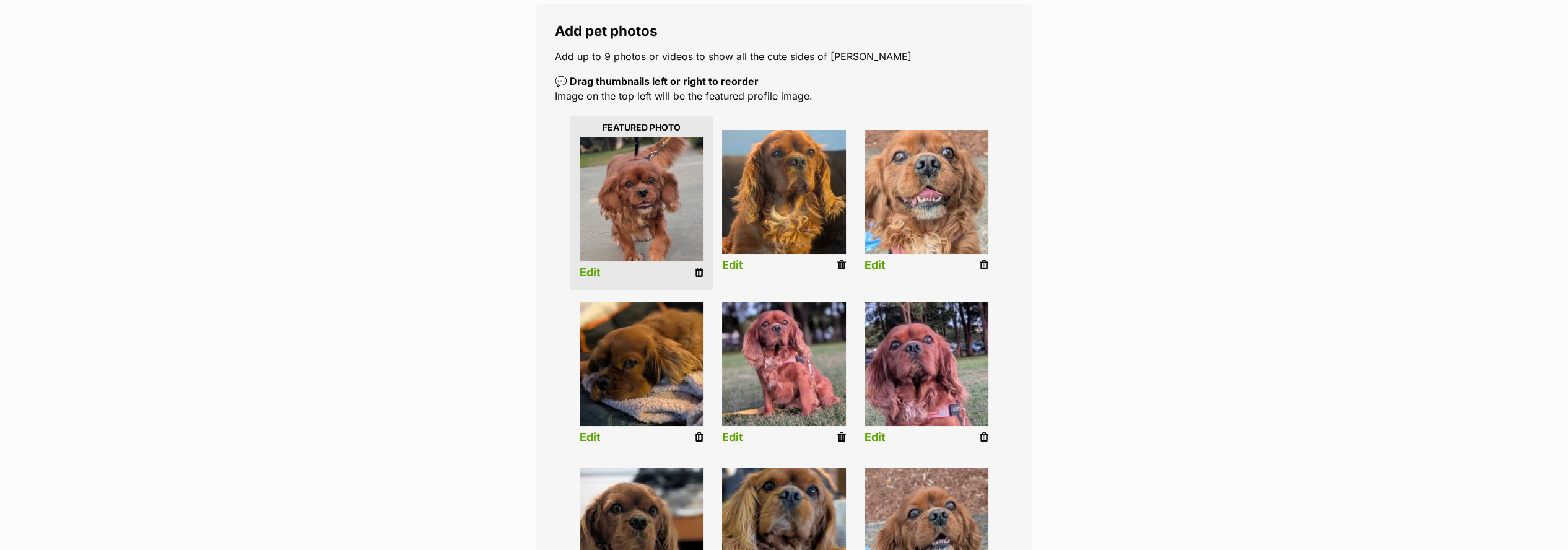
click at [875, 436] on link "Edit" at bounding box center [875, 438] width 21 height 13
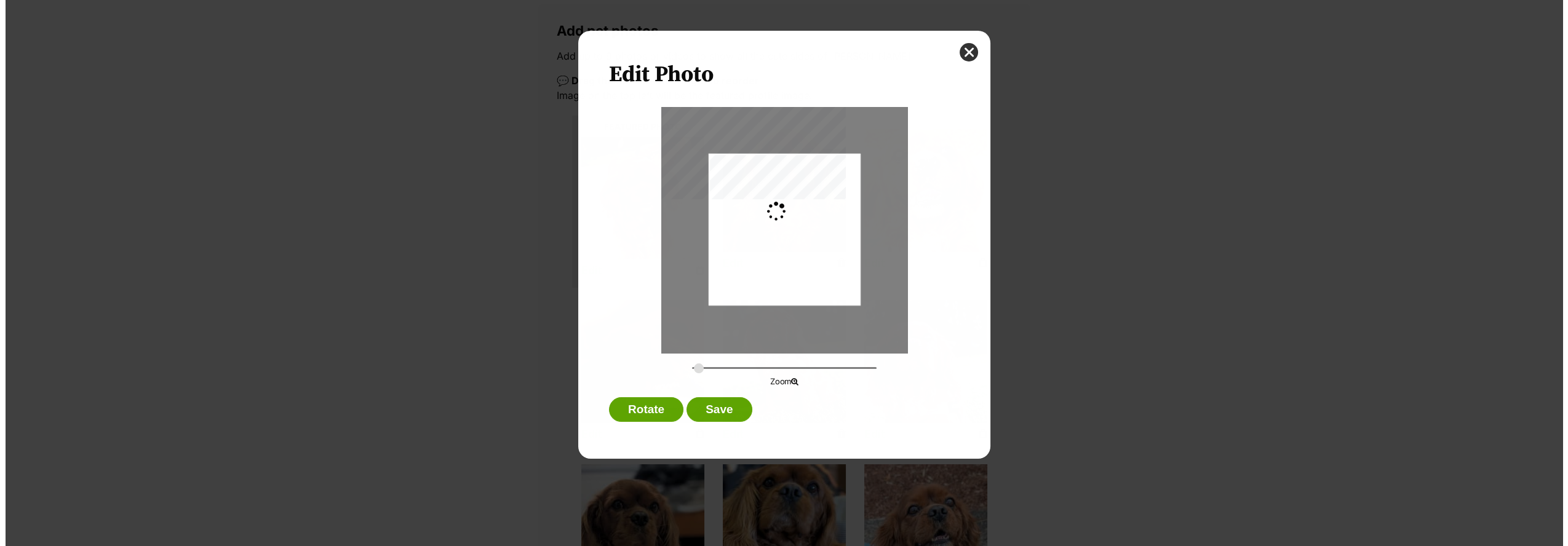
scroll to position [0, 0]
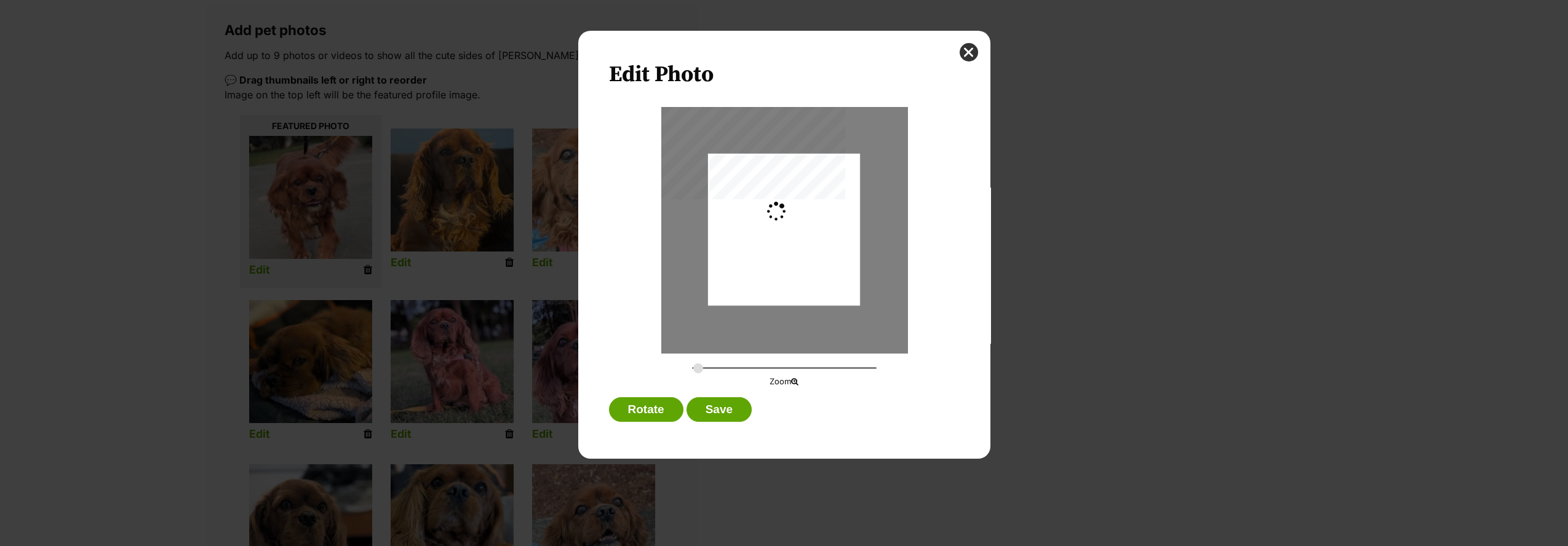
type input "0.2744"
drag, startPoint x: 777, startPoint y: 273, endPoint x: 777, endPoint y: 287, distance: 14.0
click at [777, 287] on div "Dialog Window - Close (Press escape to close)" at bounding box center [784, 244] width 152 height 270
drag, startPoint x: 778, startPoint y: 289, endPoint x: 777, endPoint y: 297, distance: 8.1
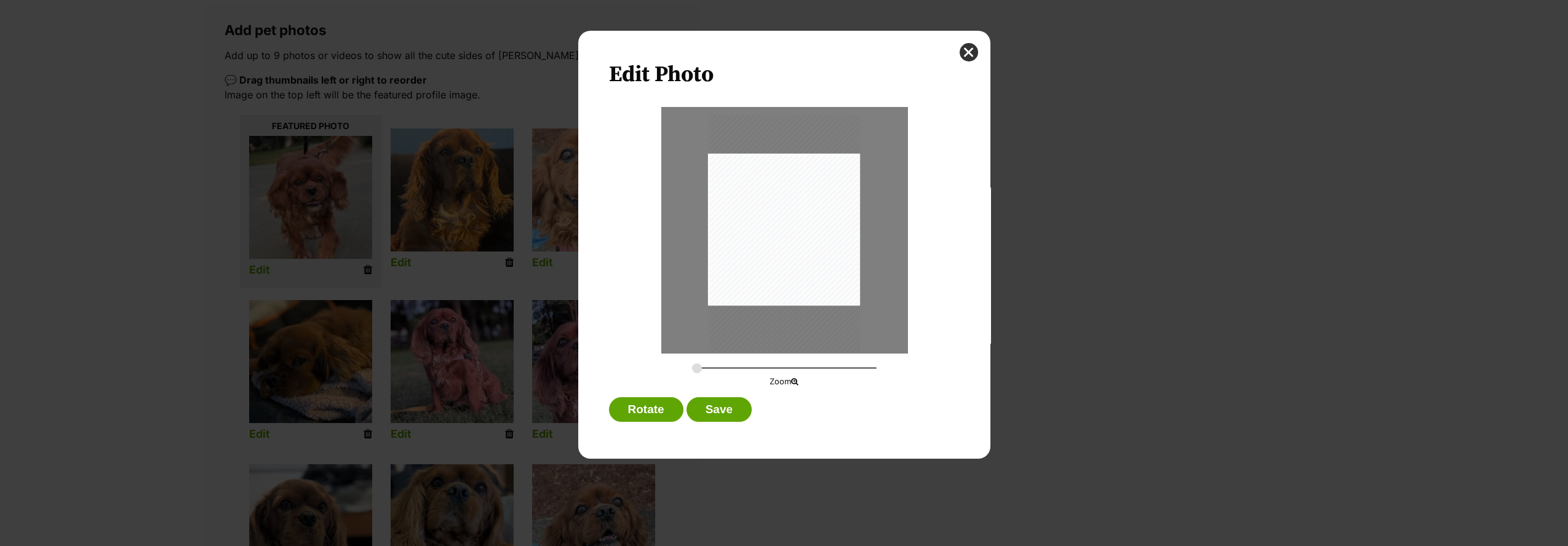
click at [777, 295] on div "Dialog Window - Close (Press escape to close)" at bounding box center [784, 249] width 152 height 270
click at [729, 404] on button "Save" at bounding box center [719, 410] width 65 height 25
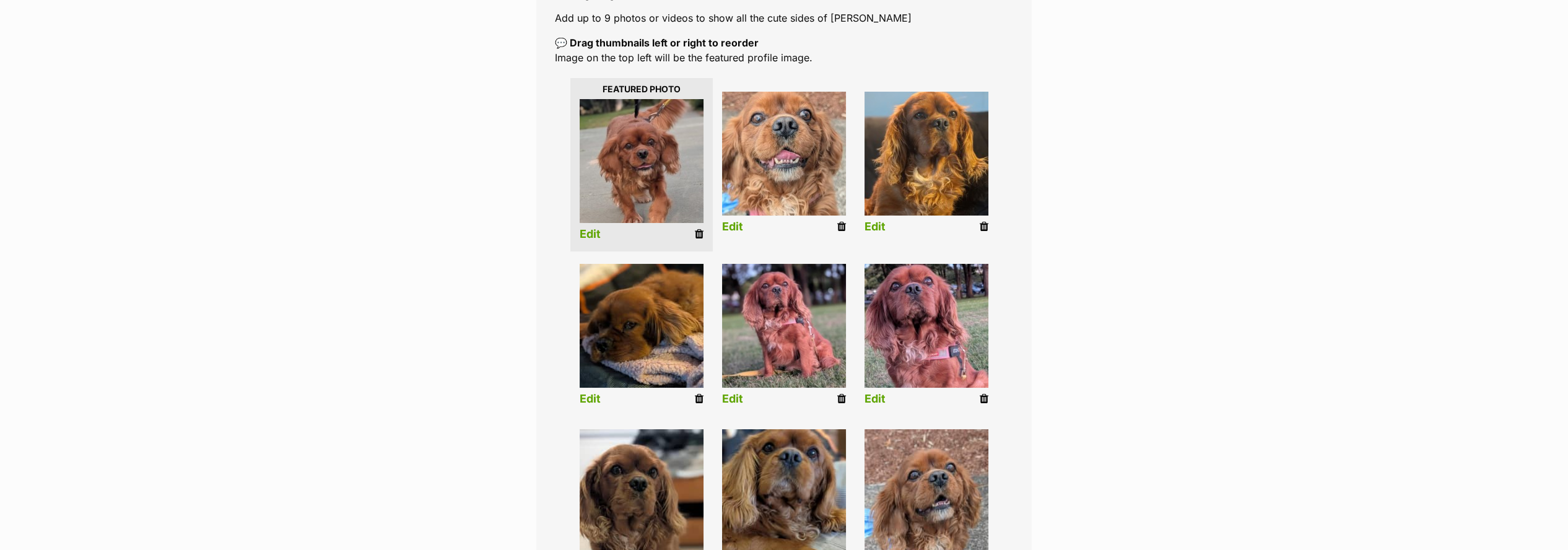
scroll to position [275, 0]
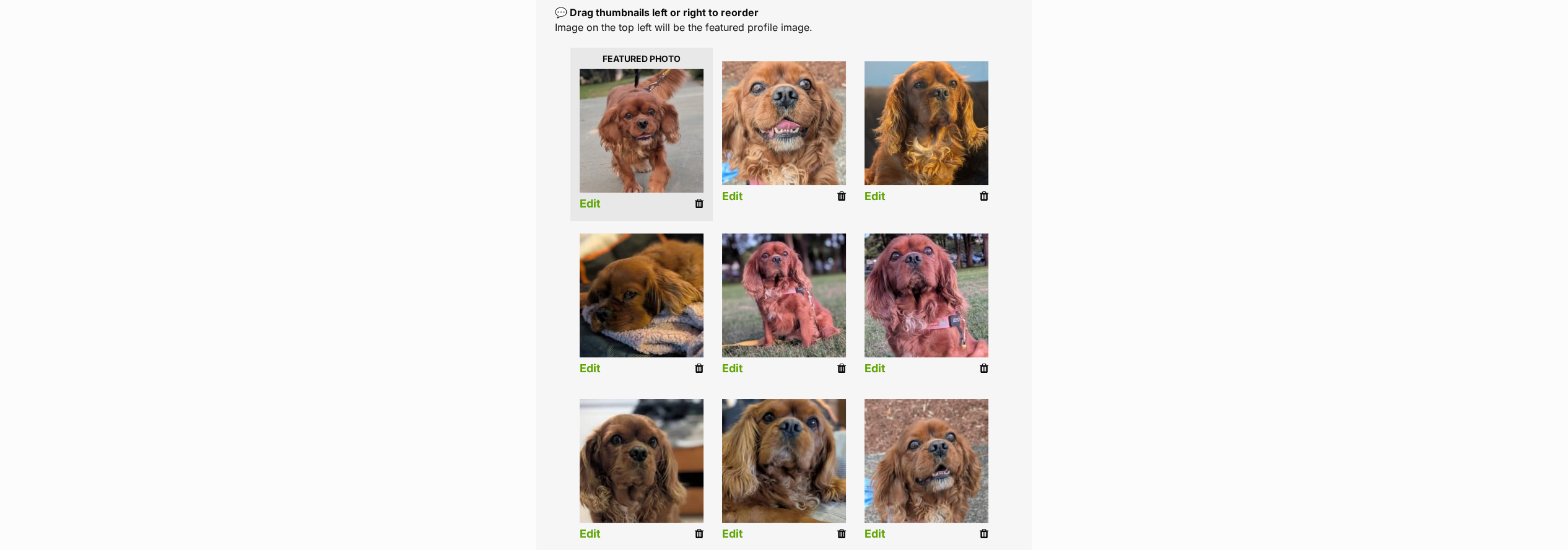
click at [878, 537] on link "Edit" at bounding box center [875, 535] width 21 height 13
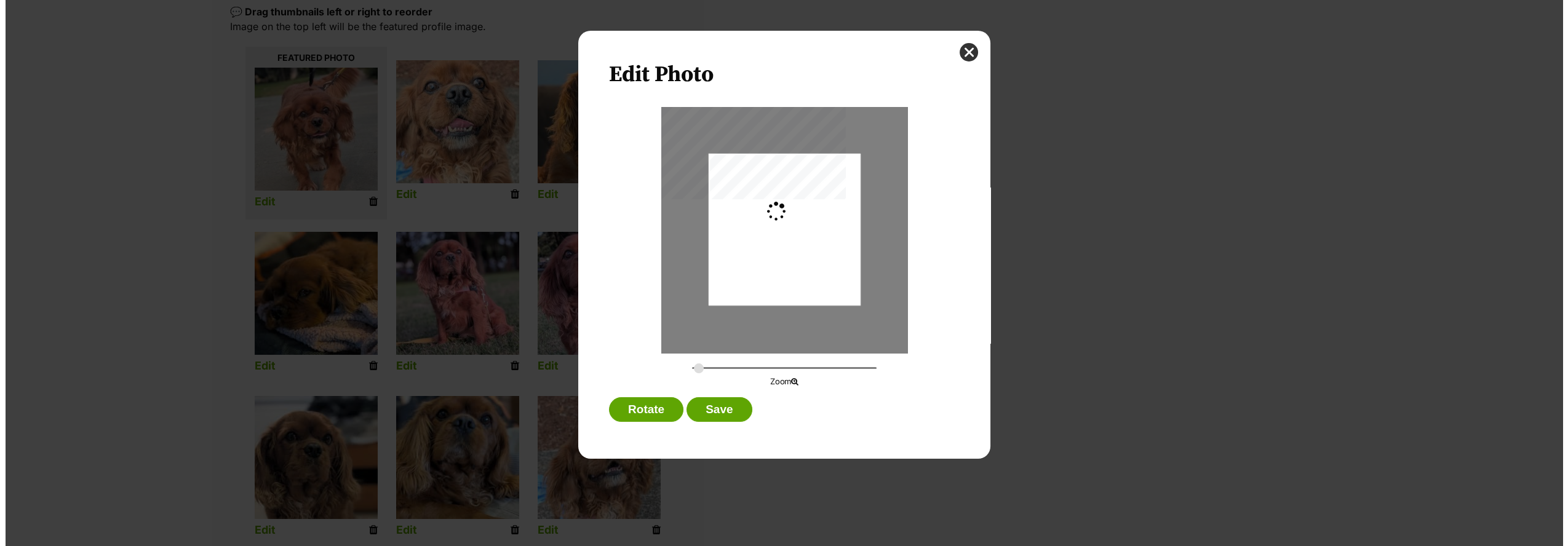
scroll to position [0, 0]
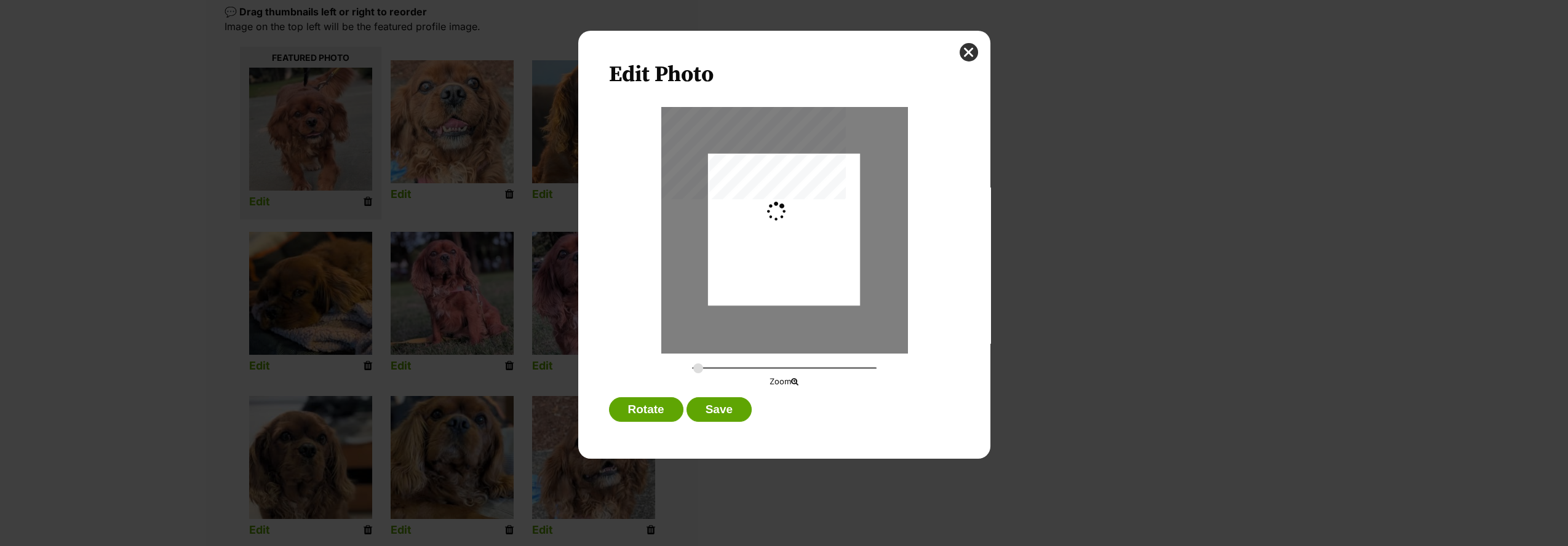
type input "0.2744"
drag, startPoint x: 778, startPoint y: 270, endPoint x: 774, endPoint y: 299, distance: 29.3
click at [774, 299] on div "Dialog Window - Close (Press escape to close)" at bounding box center [784, 258] width 152 height 270
click at [733, 411] on button "Save" at bounding box center [719, 410] width 65 height 25
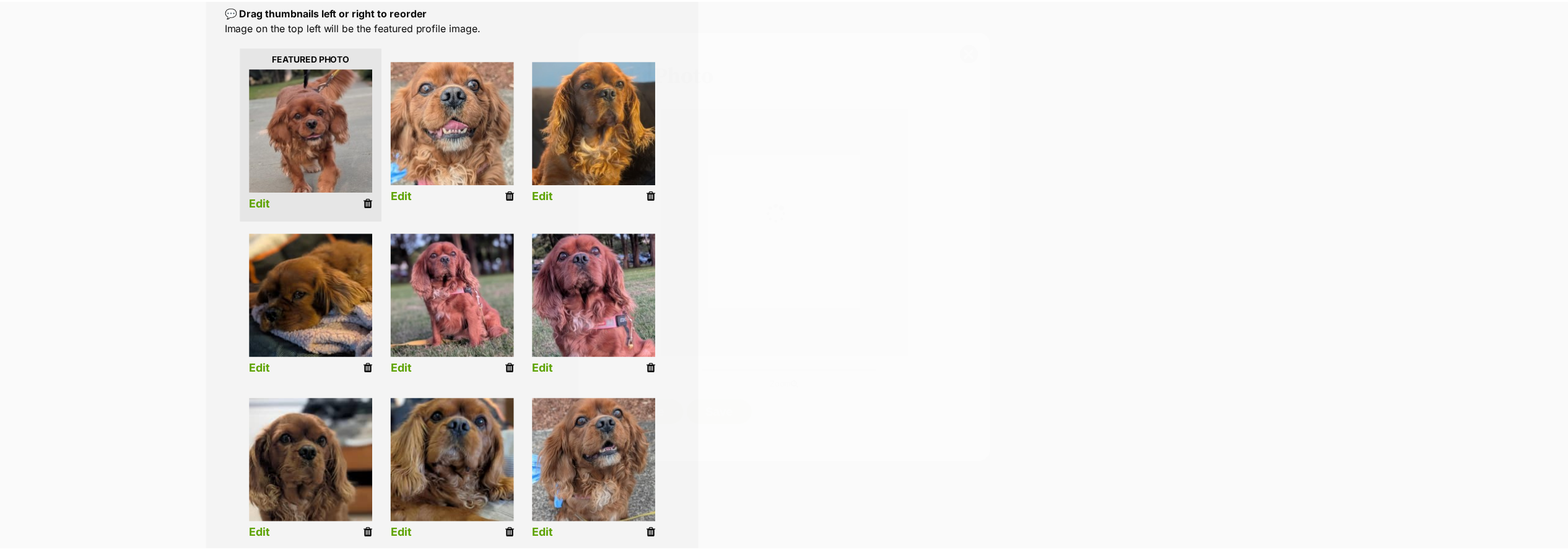
scroll to position [275, 0]
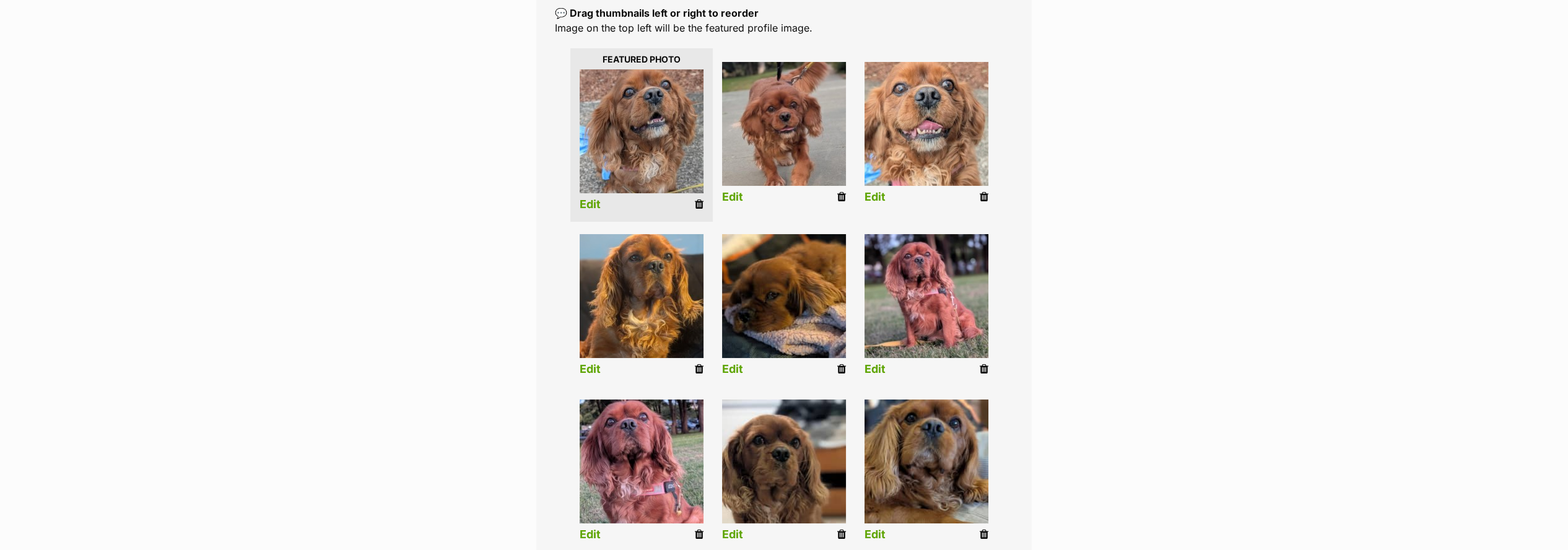
click at [874, 533] on link "Edit" at bounding box center [875, 535] width 21 height 13
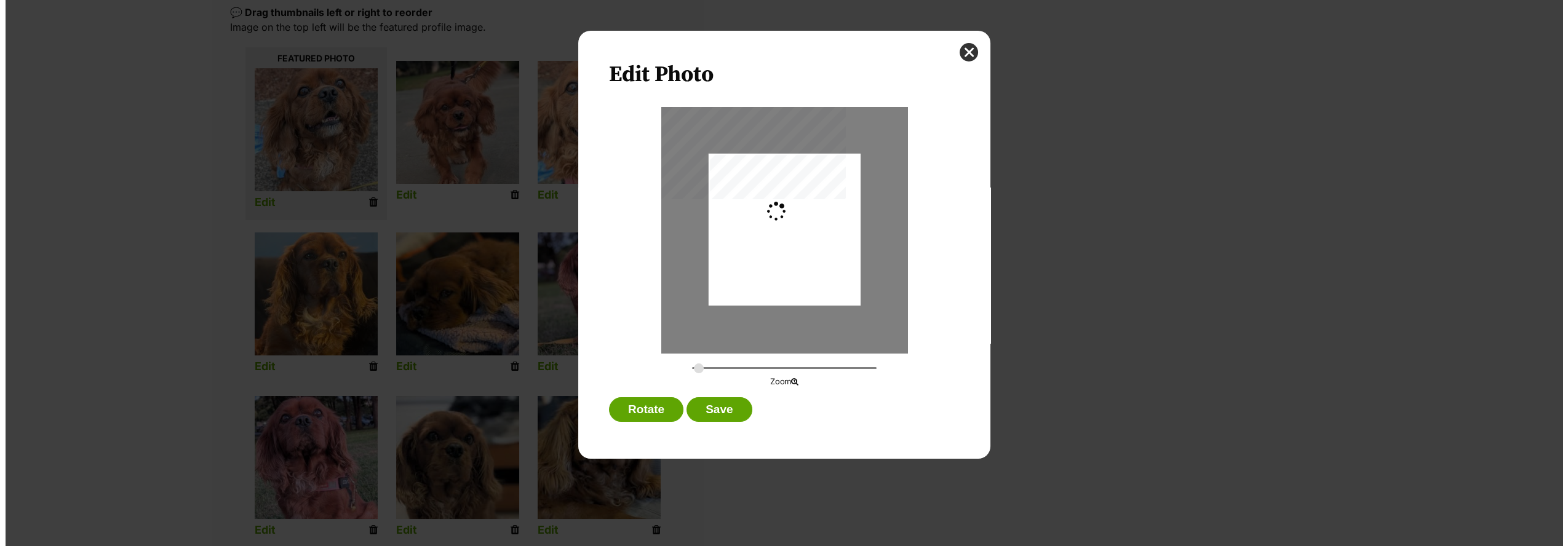
scroll to position [0, 0]
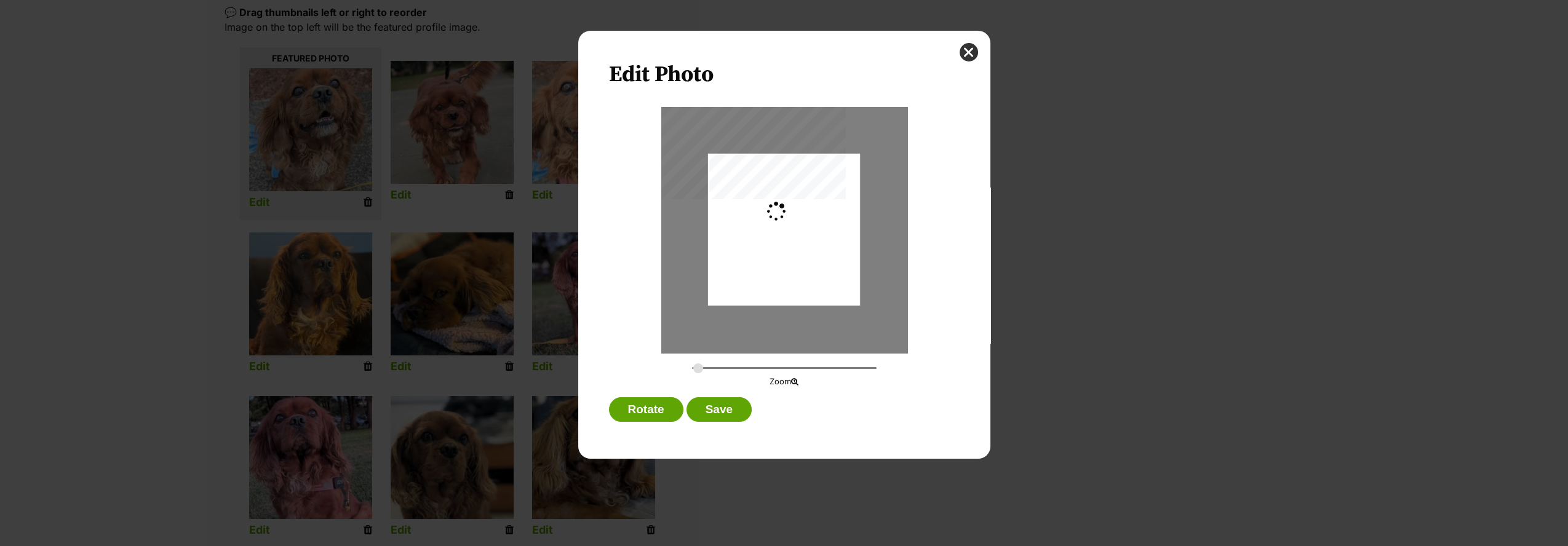
type input "0.4881"
drag, startPoint x: 777, startPoint y: 230, endPoint x: 727, endPoint y: 229, distance: 50.0
click at [727, 229] on div "Dialog Window - Close (Press escape to close)" at bounding box center [725, 229] width 270 height 152
click at [708, 407] on button "Save" at bounding box center [719, 410] width 65 height 25
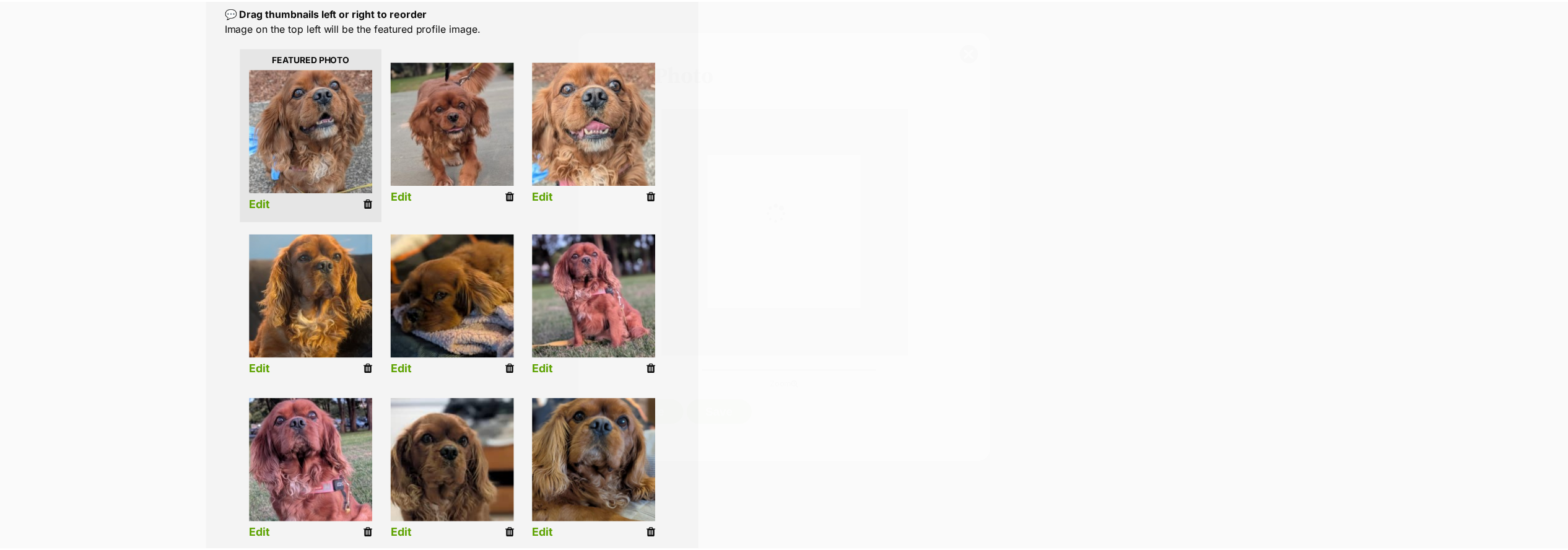
scroll to position [274, 0]
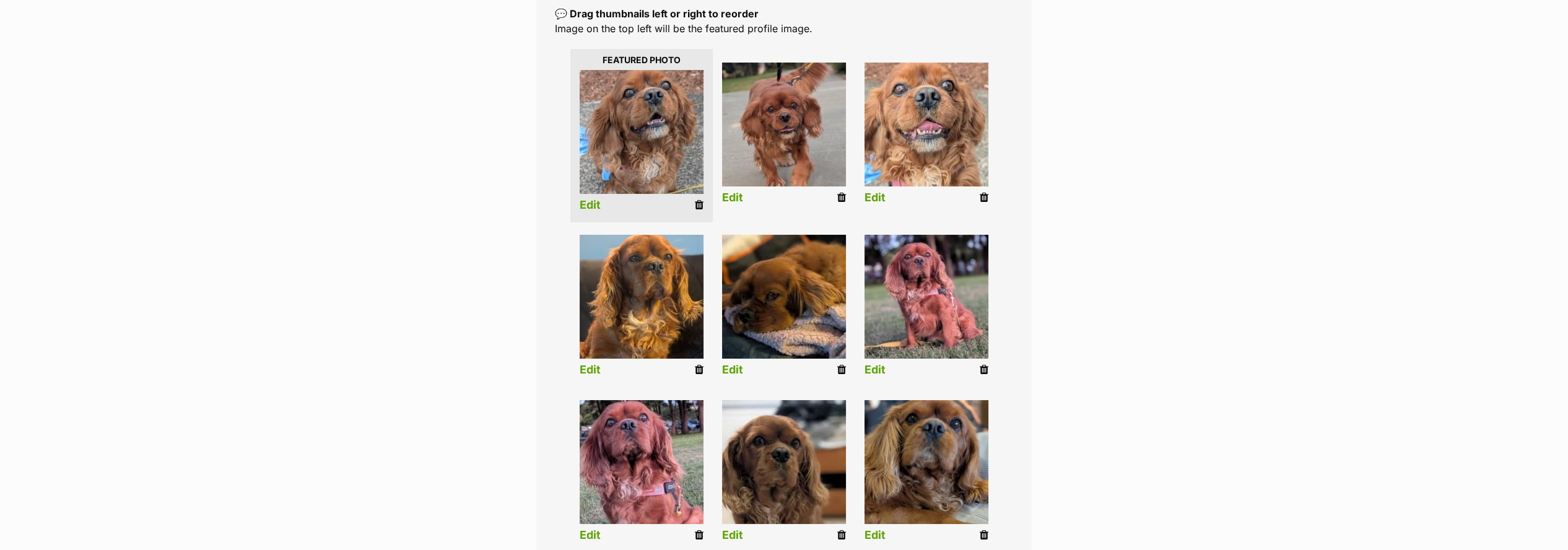
click at [725, 537] on link "Edit" at bounding box center [732, 535] width 21 height 13
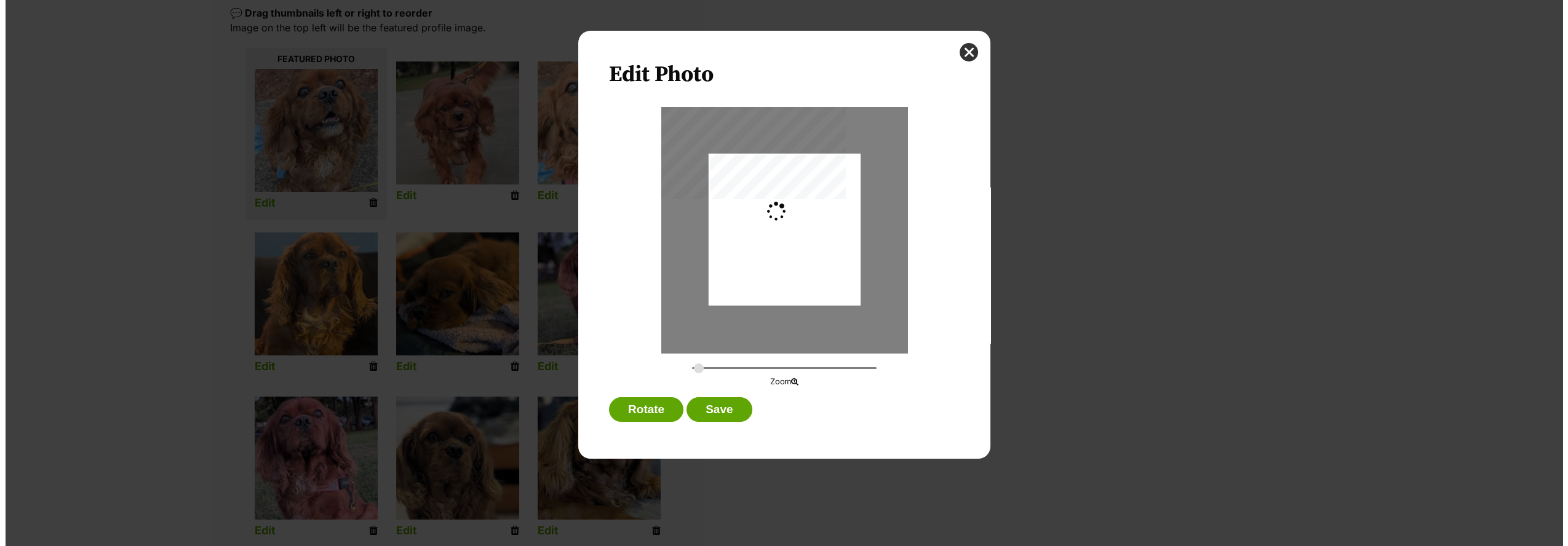
scroll to position [0, 0]
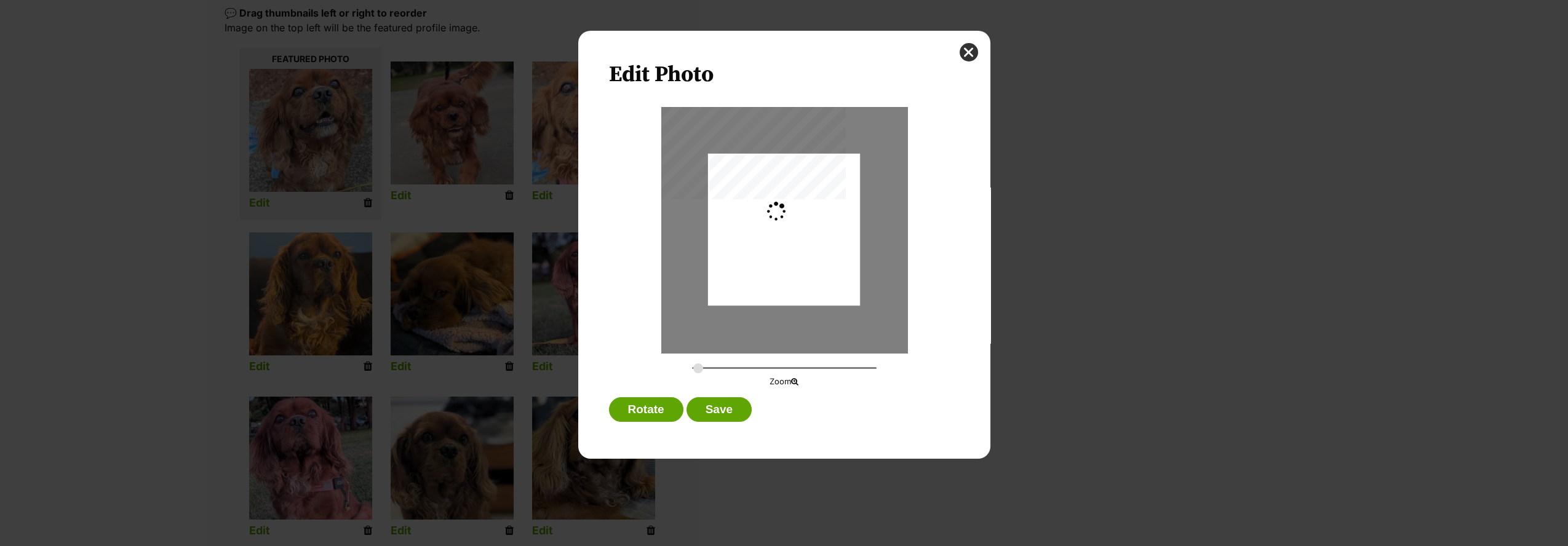
type input "0.2744"
drag, startPoint x: 775, startPoint y: 291, endPoint x: 764, endPoint y: 335, distance: 45.4
click at [764, 335] on div "Dialog Window - Close (Press escape to close)" at bounding box center [784, 273] width 152 height 270
click at [713, 412] on button "Save" at bounding box center [719, 410] width 65 height 25
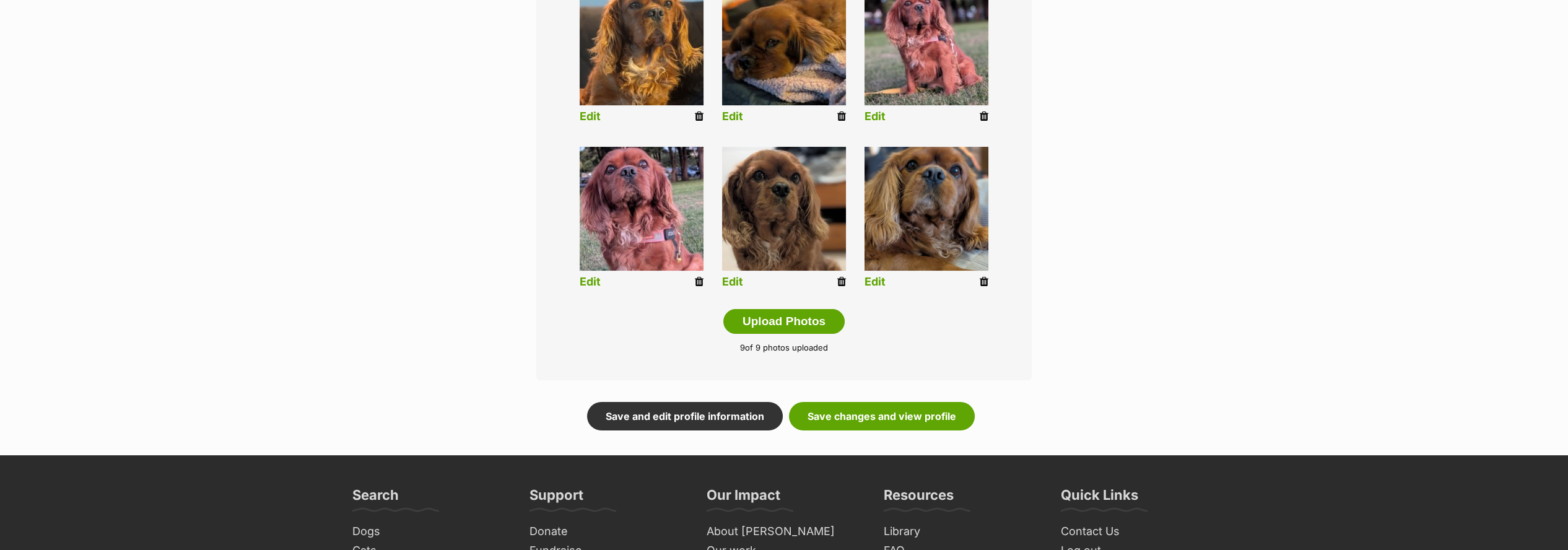
scroll to position [549, 0]
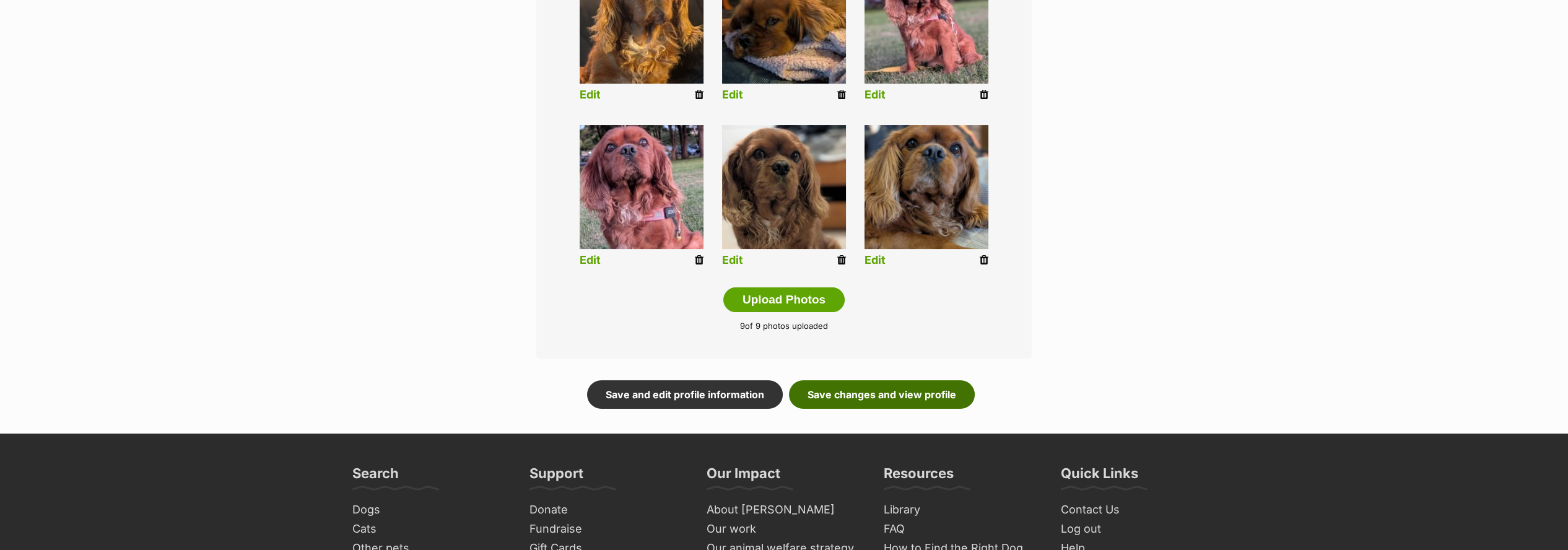
click at [886, 403] on link "Save changes and view profile" at bounding box center [882, 394] width 186 height 29
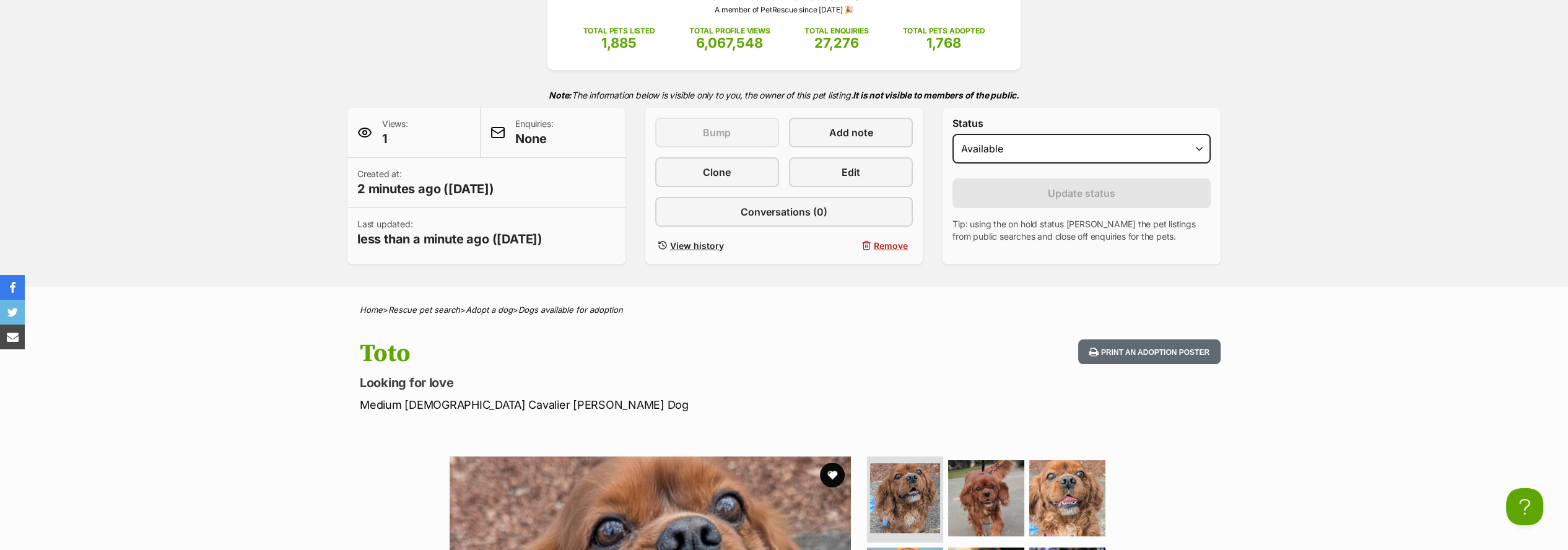
scroll to position [412, 0]
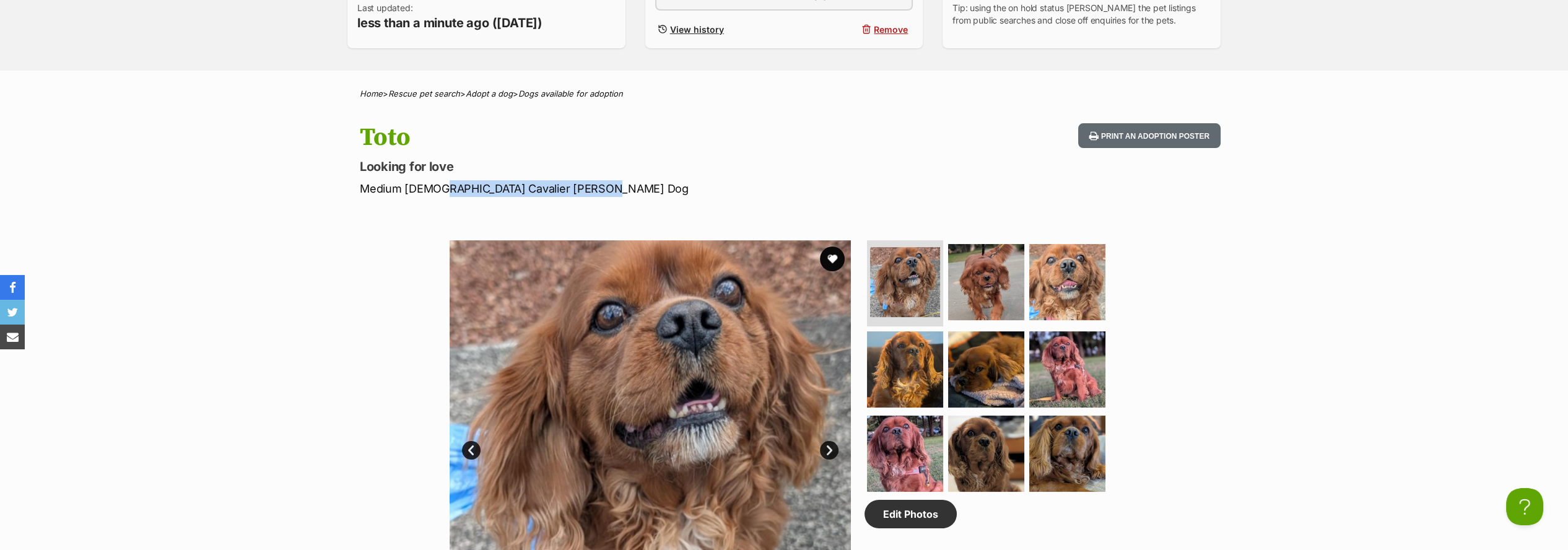
drag, startPoint x: 582, startPoint y: 187, endPoint x: 431, endPoint y: 175, distance: 151.5
click at [433, 183] on p "Medium [DEMOGRAPHIC_DATA] Cavalier [PERSON_NAME] Dog" at bounding box center [622, 188] width 524 height 17
copy p "Cavalier King Charles Spaniel"
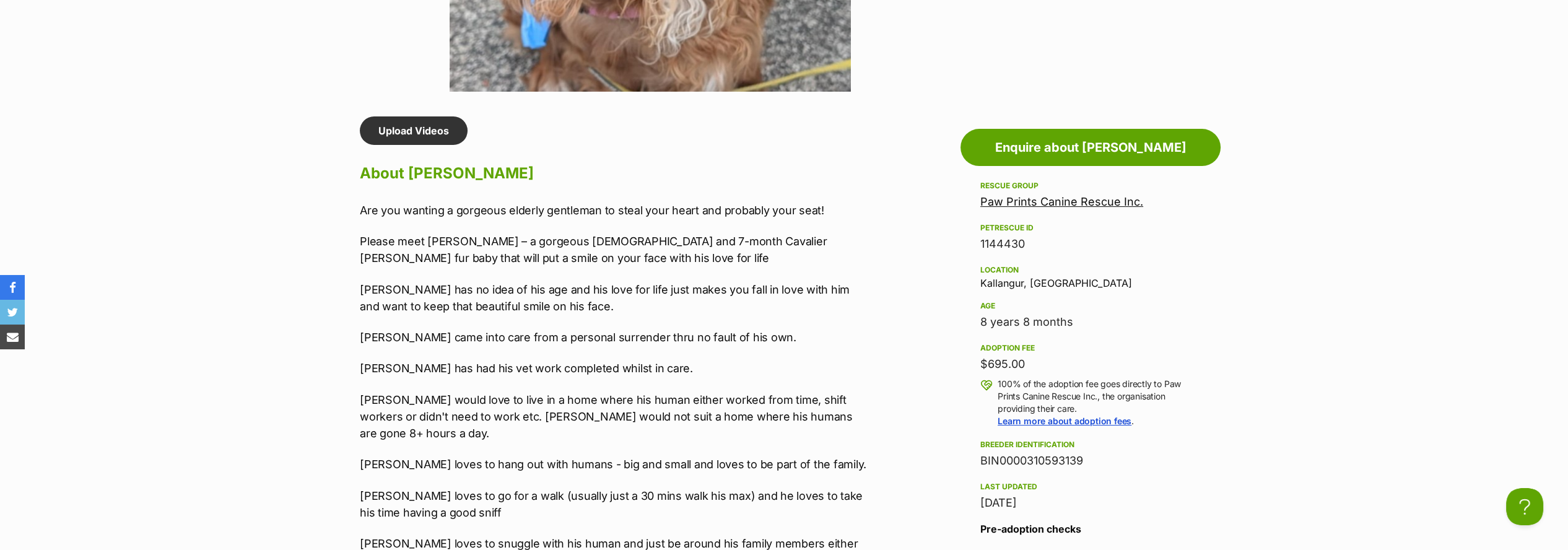
scroll to position [963, 0]
drag, startPoint x: 1074, startPoint y: 319, endPoint x: 988, endPoint y: 319, distance: 86.0
click at [982, 317] on div "8 years 8 months" at bounding box center [1090, 322] width 220 height 18
copy div "8 years 8 months"
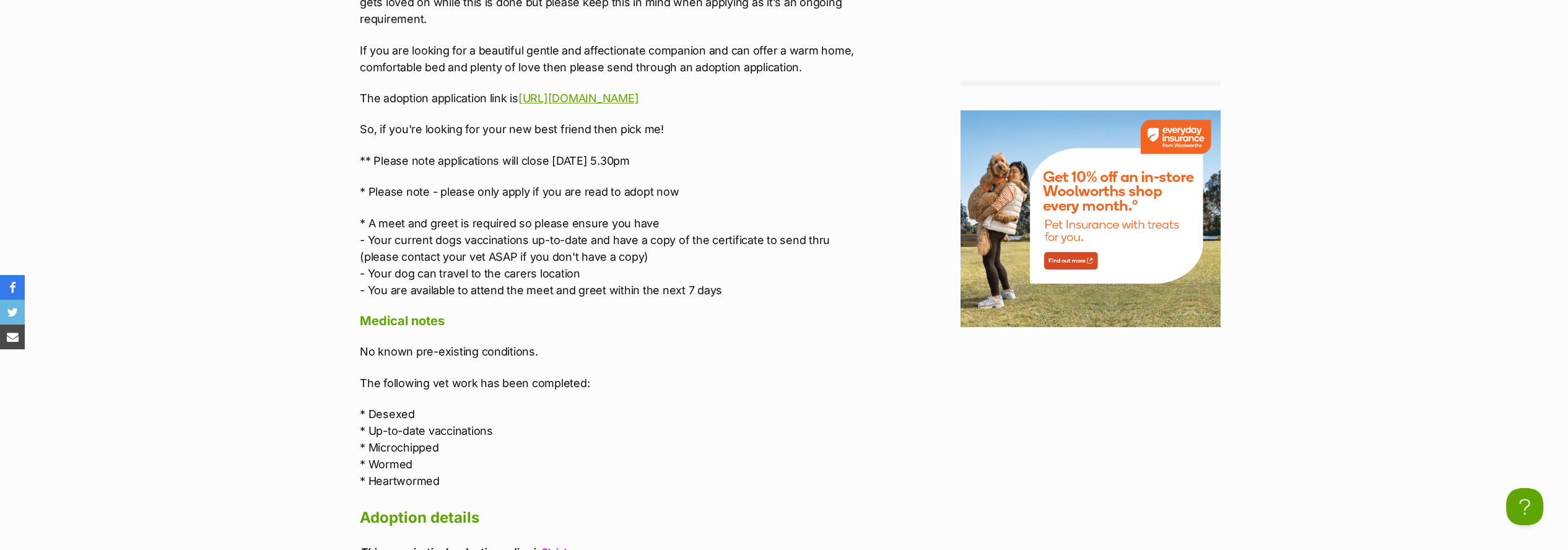
scroll to position [1859, 0]
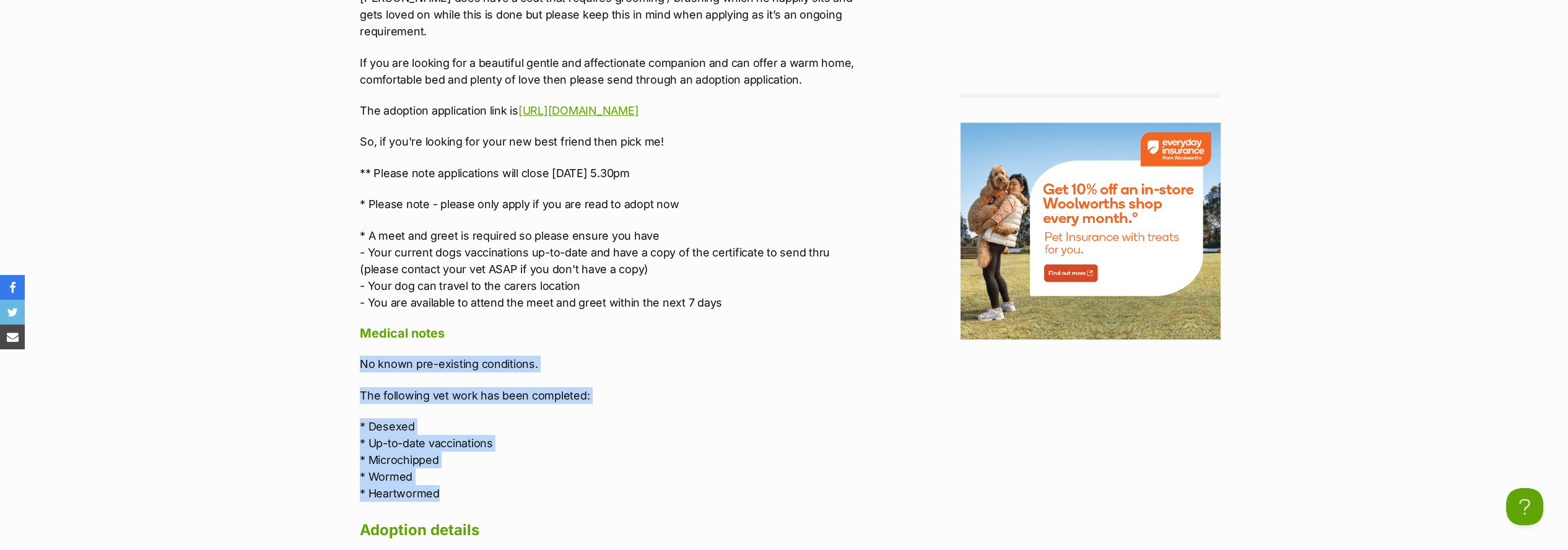
drag, startPoint x: 447, startPoint y: 443, endPoint x: 351, endPoint y: 316, distance: 159.2
click at [351, 316] on div "Upload Videos About Toto Are you wanting a gorgeous elderly gentleman to steal …" at bounding box center [610, 384] width 524 height 2328
copy div "No known pre-existing conditions. The following vet work has been completed: * …"
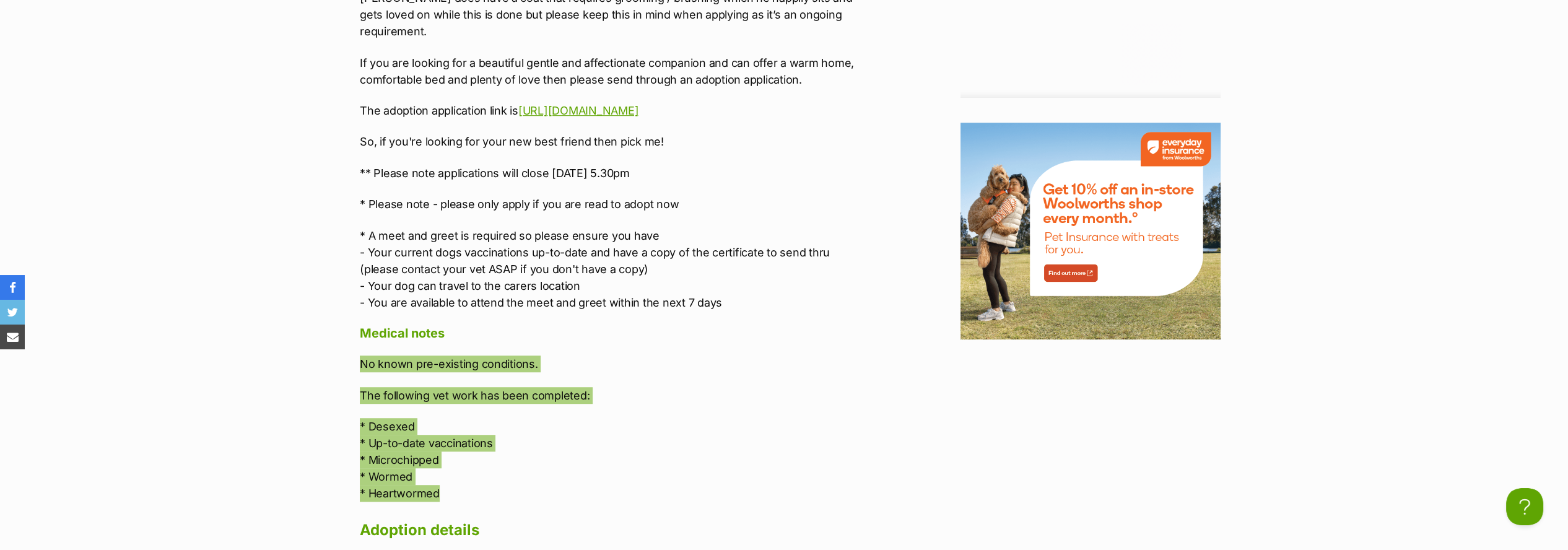
scroll to position [0, 0]
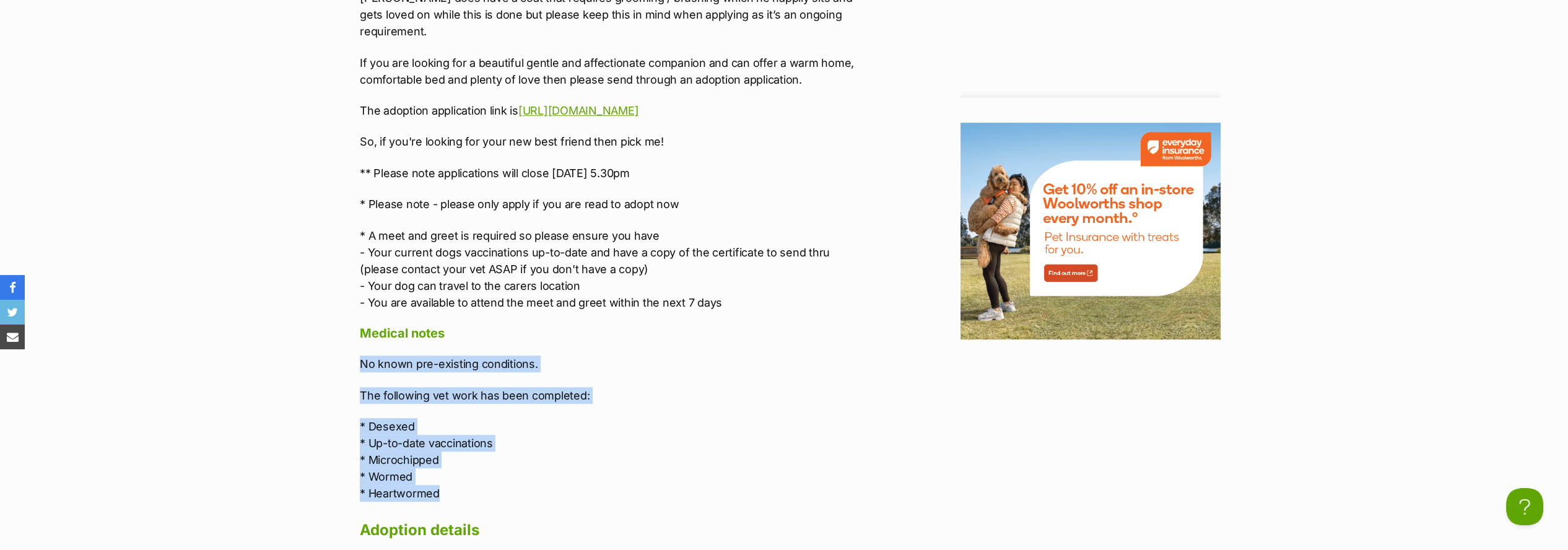
copy div "No known pre-existing conditions. The following vet work has been completed: * …"
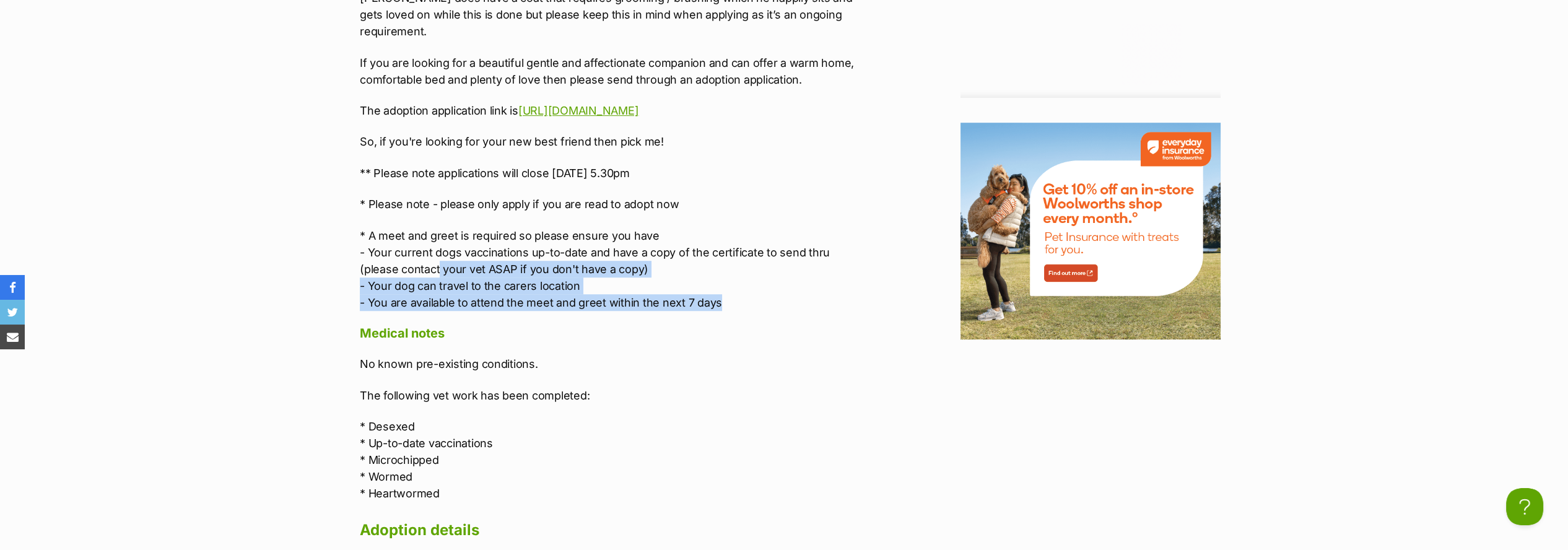
drag, startPoint x: 651, startPoint y: 243, endPoint x: 395, endPoint y: 215, distance: 257.5
click at [395, 227] on p "* A meet and greet is required so please ensure you have - Your current dogs va…" at bounding box center [616, 269] width 512 height 83
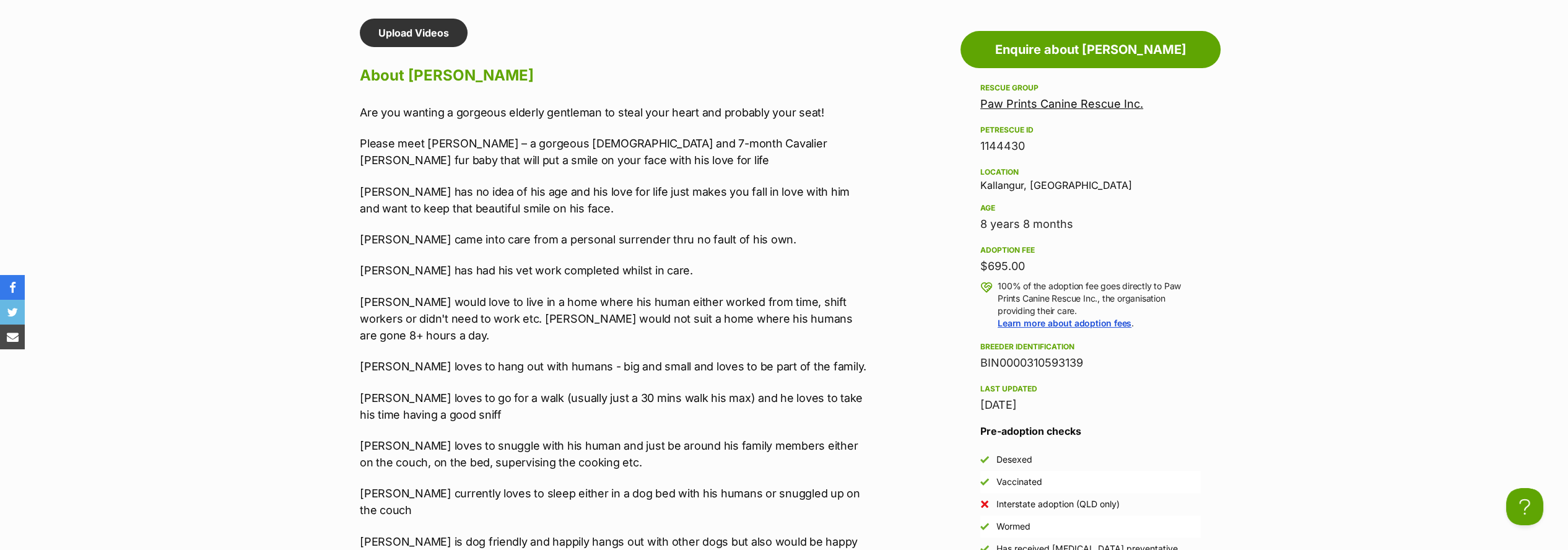
scroll to position [1032, 0]
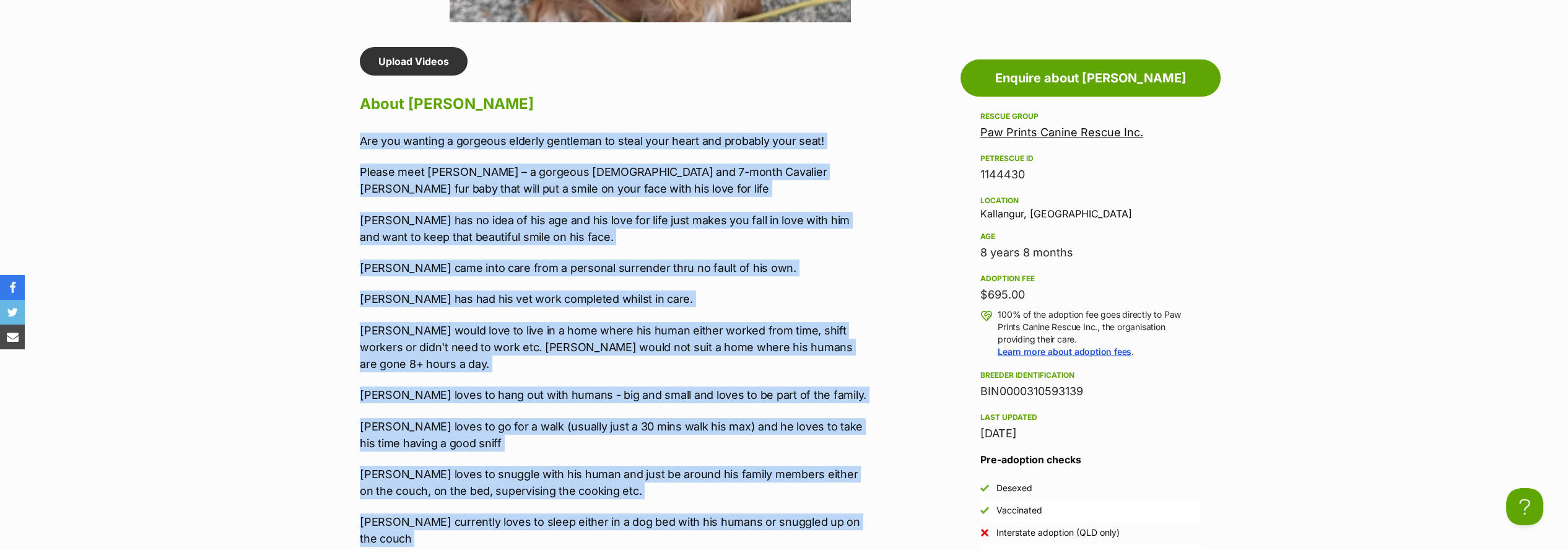
click at [362, 138] on p "Are you wanting a gorgeous elderly gentleman to steal your heart and probably y…" at bounding box center [616, 141] width 512 height 17
copy div "Are you wanting a gorgeous elderly gentleman to steal your heart and probably y…"
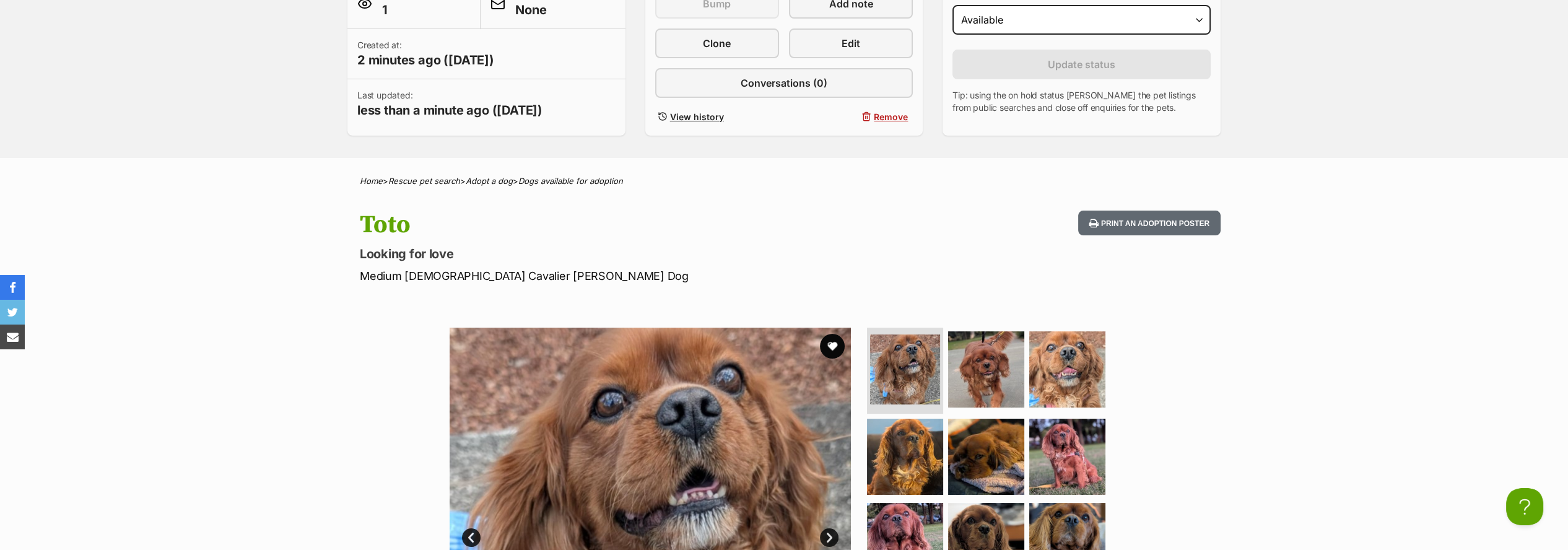
scroll to position [275, 0]
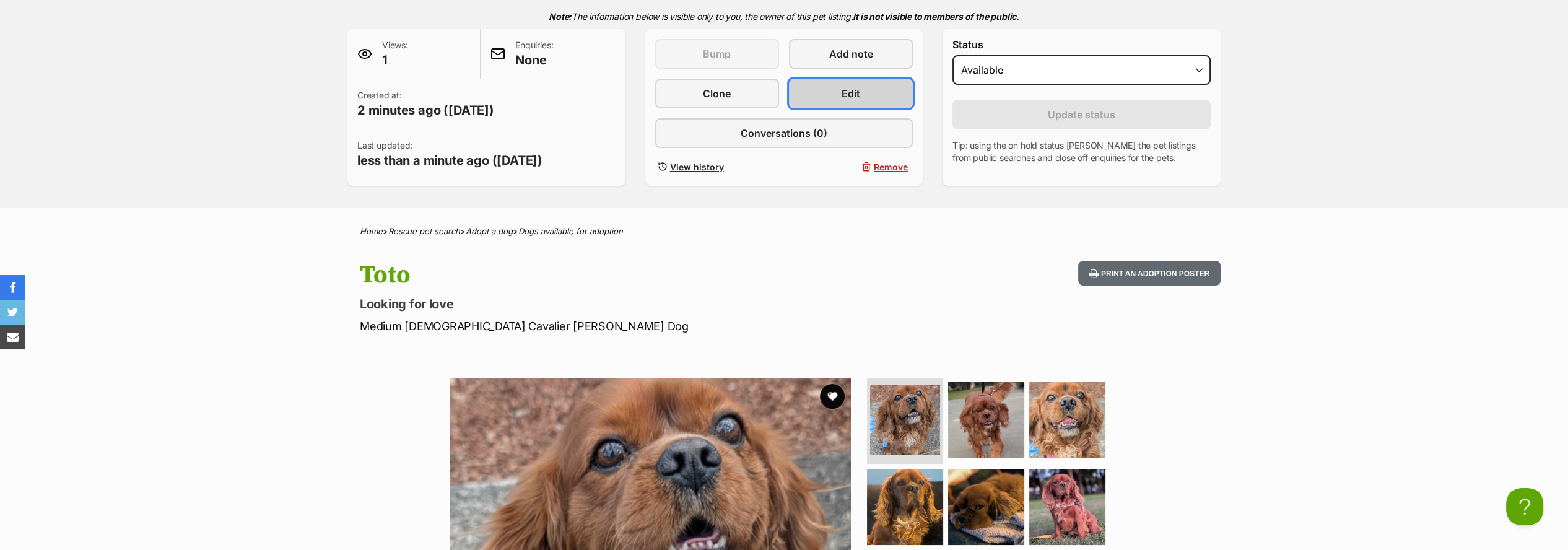
click at [867, 78] on link "Edit" at bounding box center [851, 93] width 124 height 30
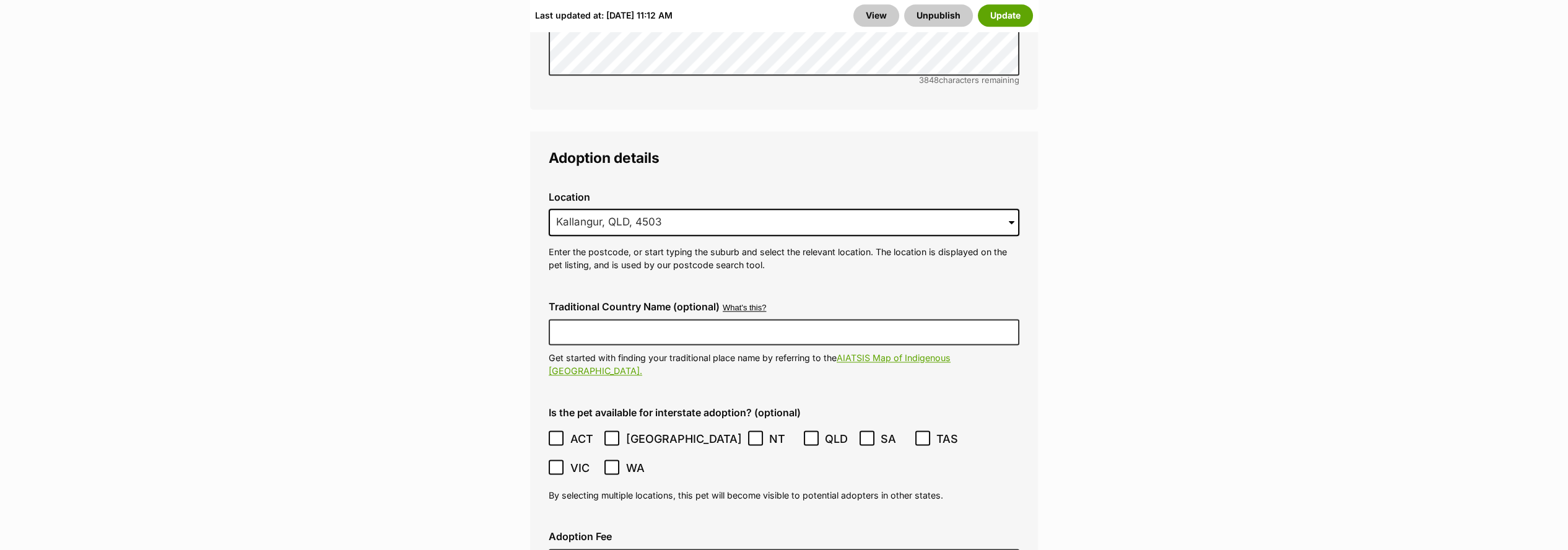
scroll to position [3786, 0]
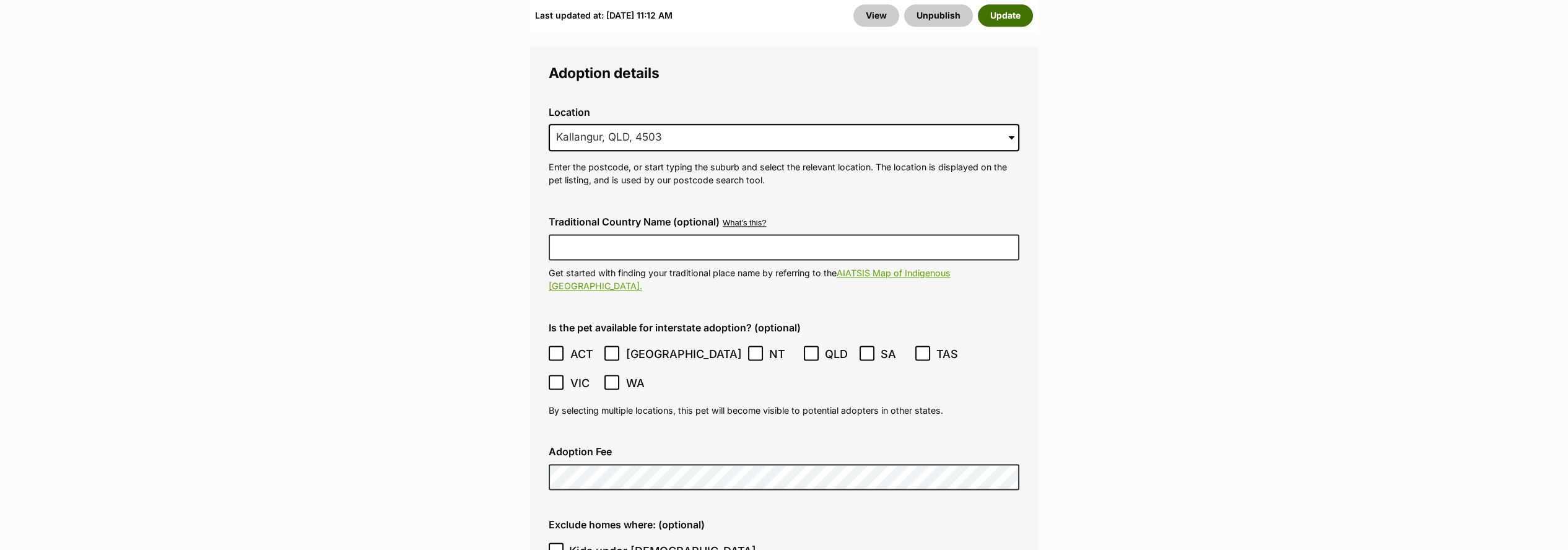
click at [1020, 15] on button "Update" at bounding box center [1005, 15] width 55 height 22
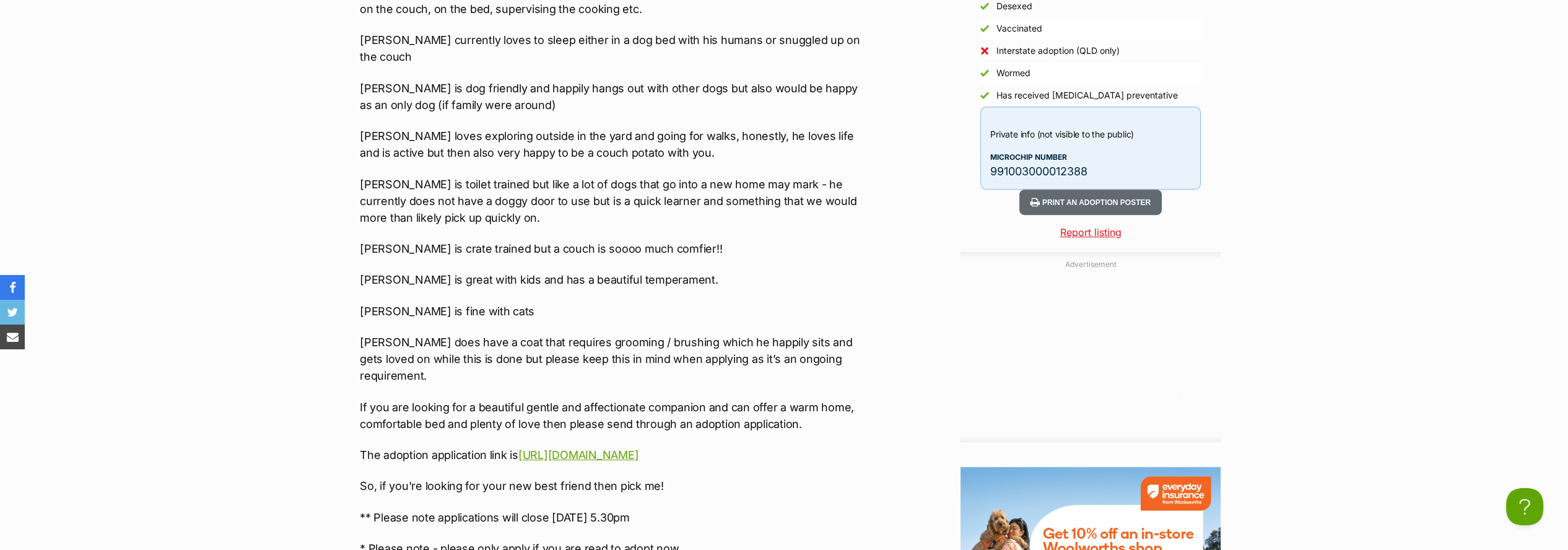
scroll to position [1583, 0]
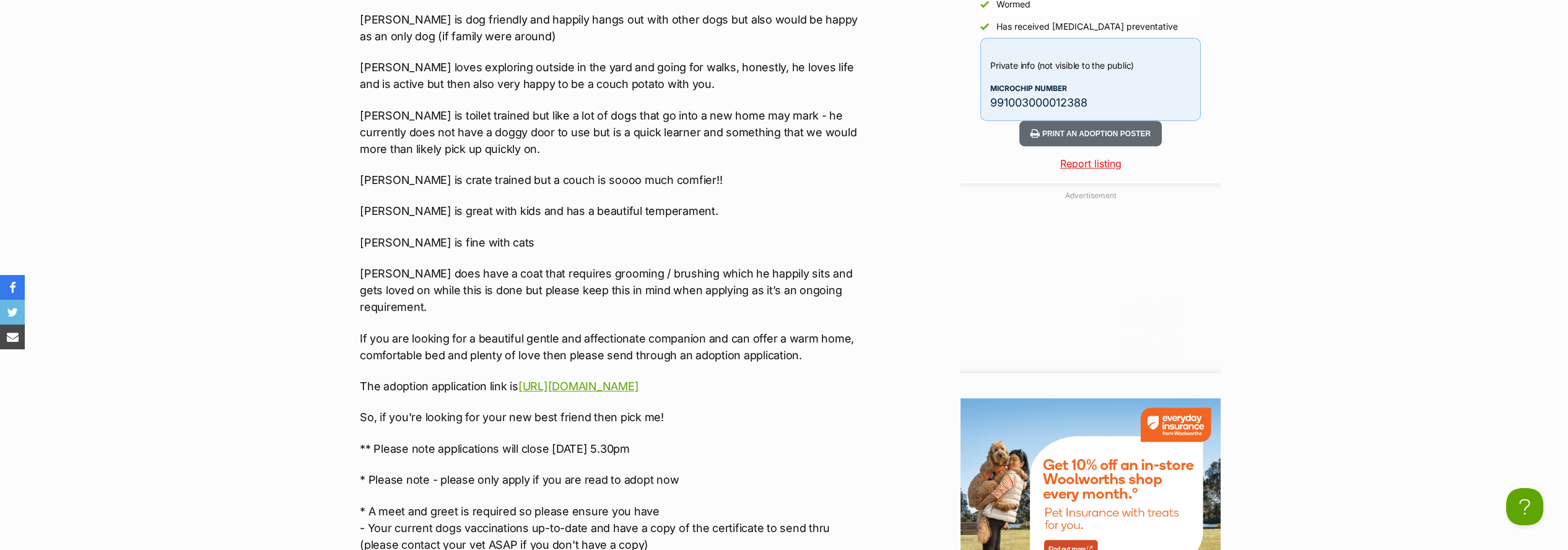
drag, startPoint x: 768, startPoint y: 395, endPoint x: 548, endPoint y: 395, distance: 220.0
click at [553, 440] on p "** Please note applications will close [DATE] 5.30pm" at bounding box center [616, 448] width 512 height 17
